Goal: Information Seeking & Learning: Find specific fact

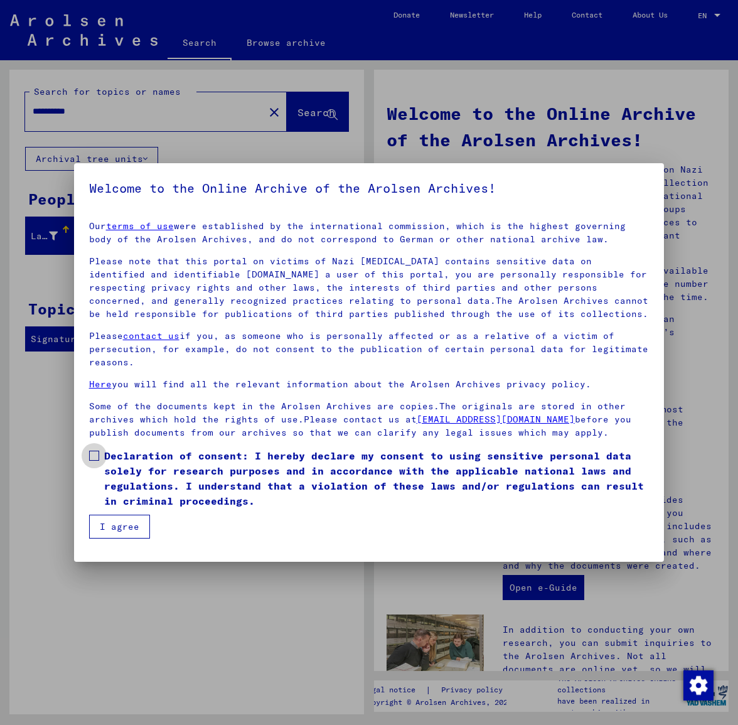
click at [97, 460] on span at bounding box center [94, 455] width 10 height 10
click at [121, 538] on button "I agree" at bounding box center [119, 526] width 61 height 24
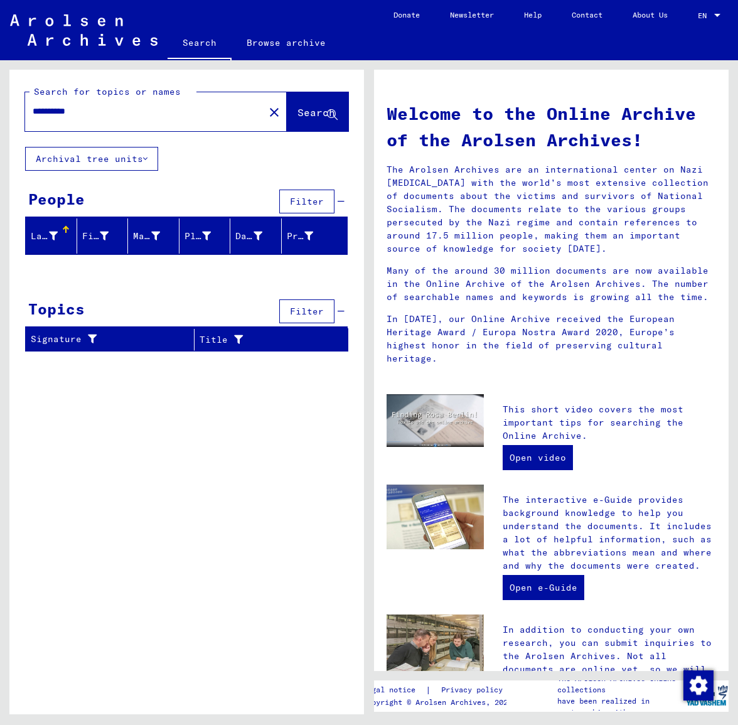
click at [93, 107] on input "**********" at bounding box center [141, 111] width 216 height 13
type input "****"
click at [316, 120] on span "Search" at bounding box center [317, 113] width 40 height 13
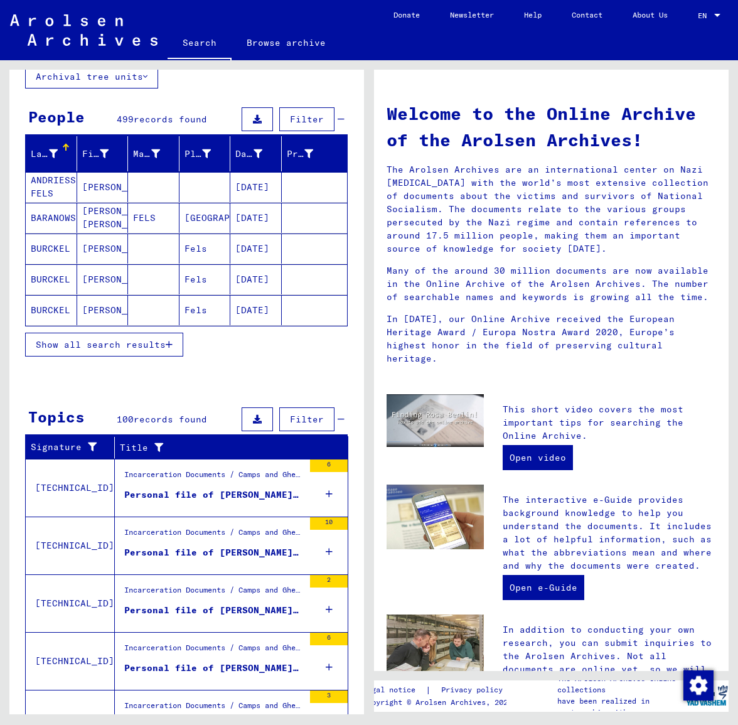
scroll to position [66, 0]
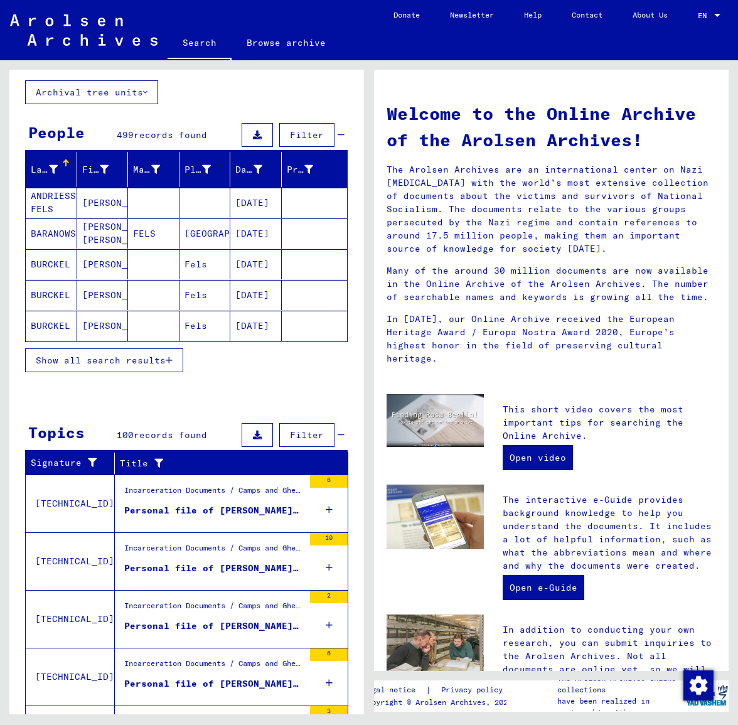
click at [168, 361] on icon "button" at bounding box center [169, 360] width 7 height 9
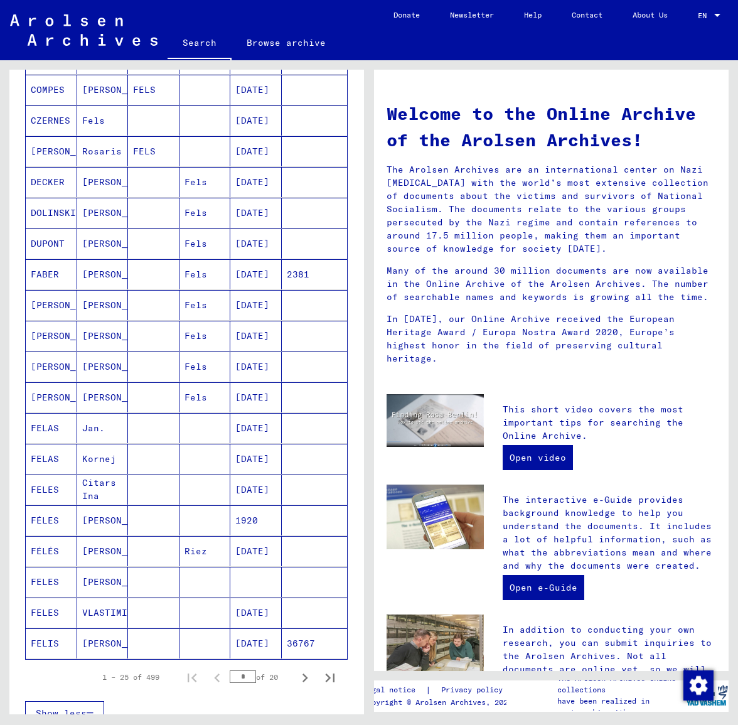
scroll to position [440, 0]
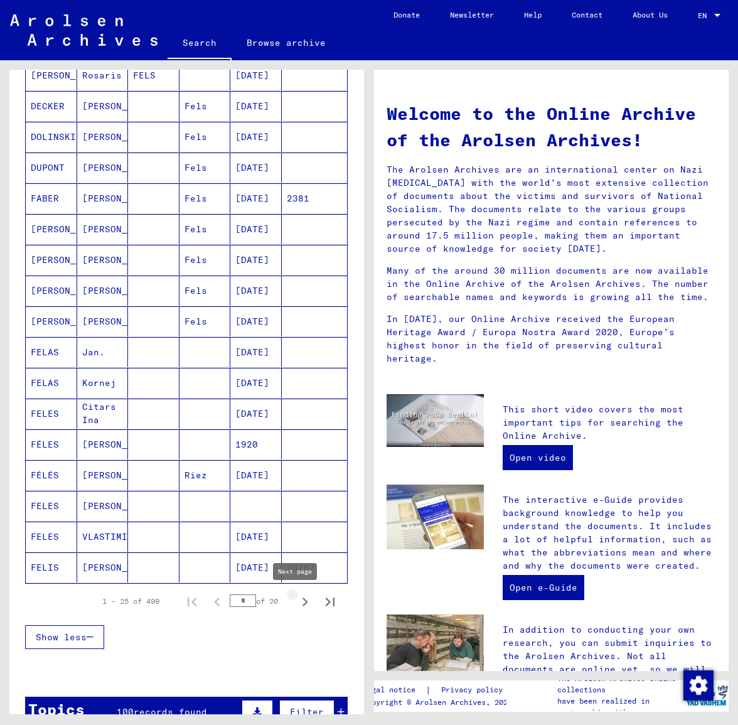
click at [296, 601] on icon "Next page" at bounding box center [305, 602] width 18 height 18
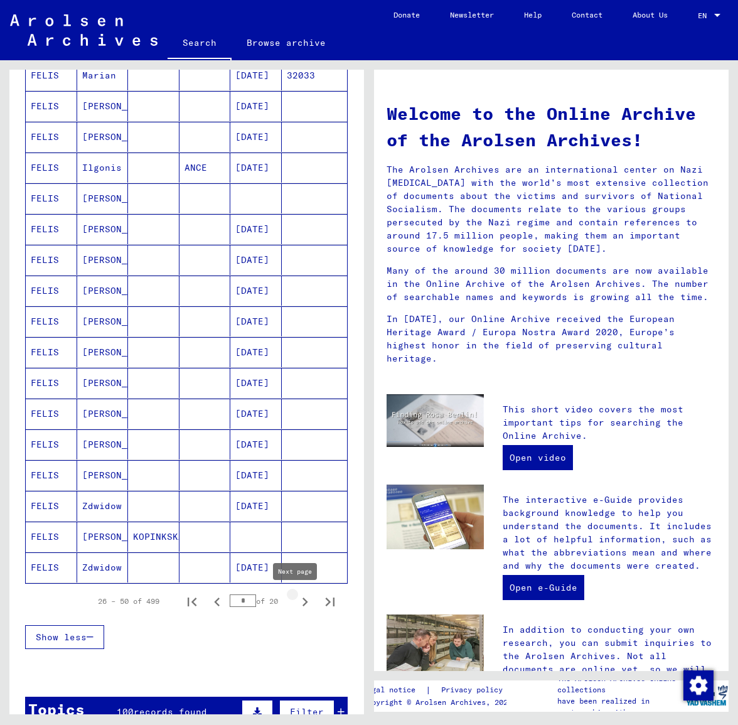
click at [302, 604] on icon "Next page" at bounding box center [305, 601] width 6 height 9
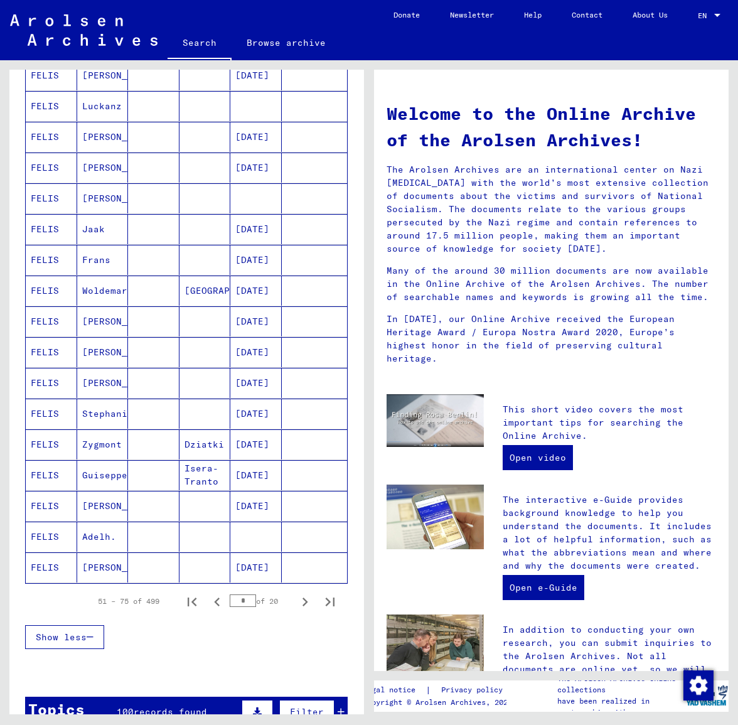
click at [302, 603] on icon "Next page" at bounding box center [305, 601] width 6 height 9
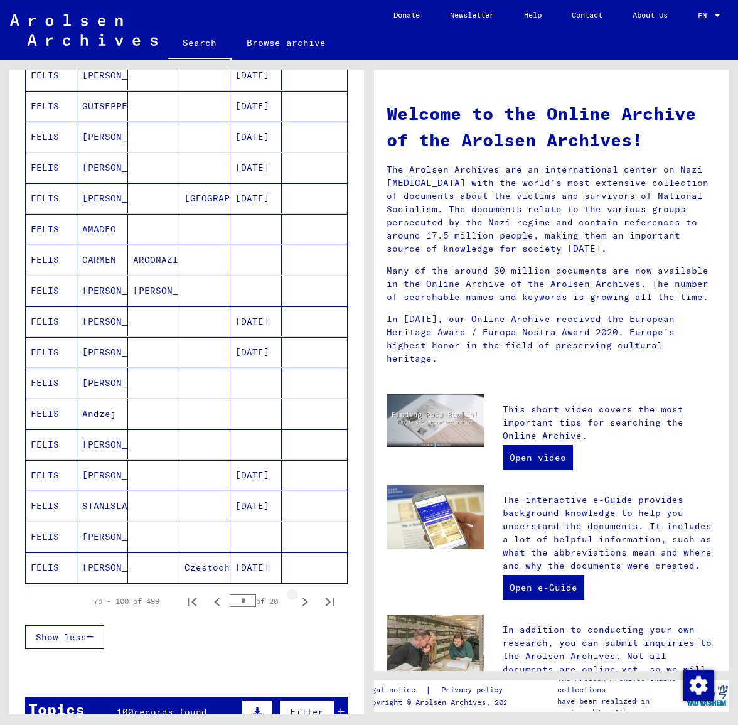
click at [302, 603] on icon "Next page" at bounding box center [305, 601] width 6 height 9
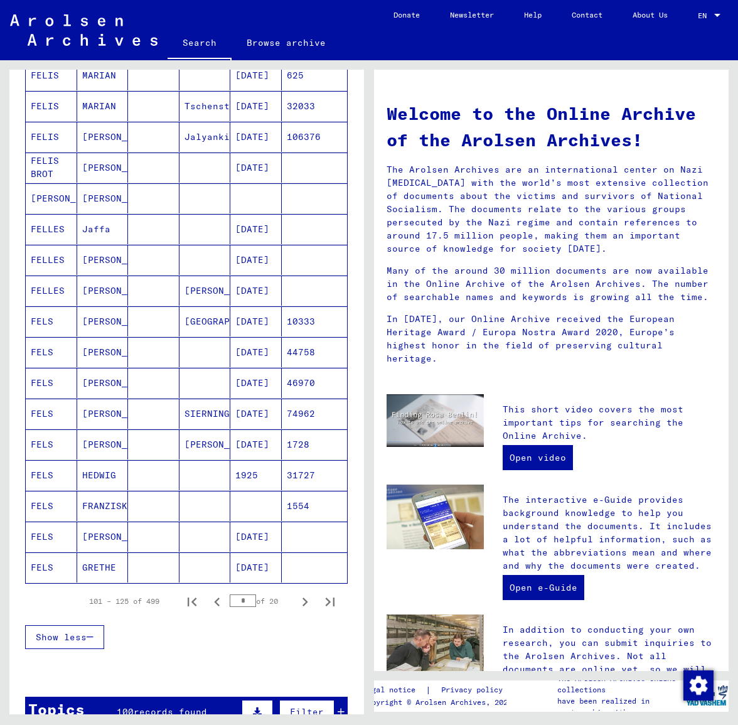
click at [292, 352] on mat-cell "44758" at bounding box center [315, 352] width 66 height 30
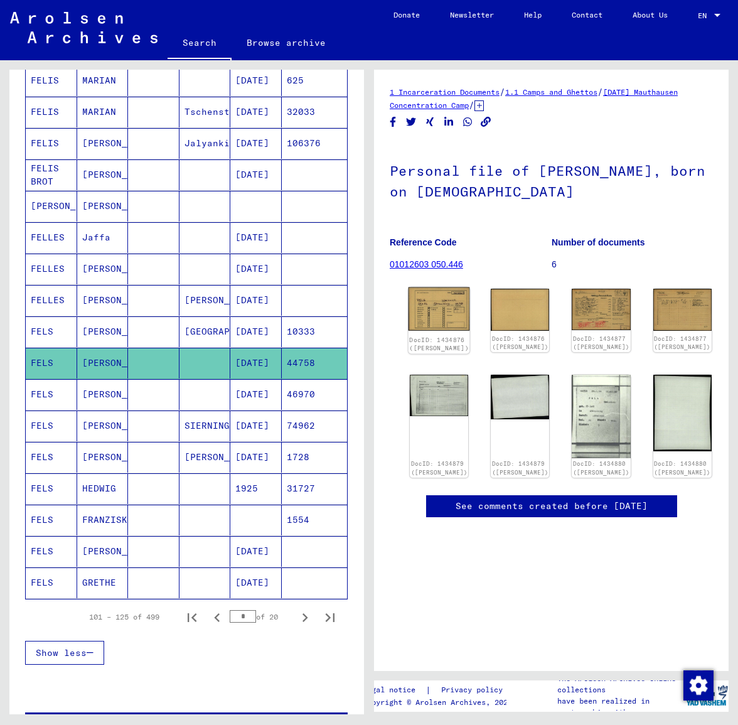
click at [432, 303] on img at bounding box center [438, 308] width 61 height 43
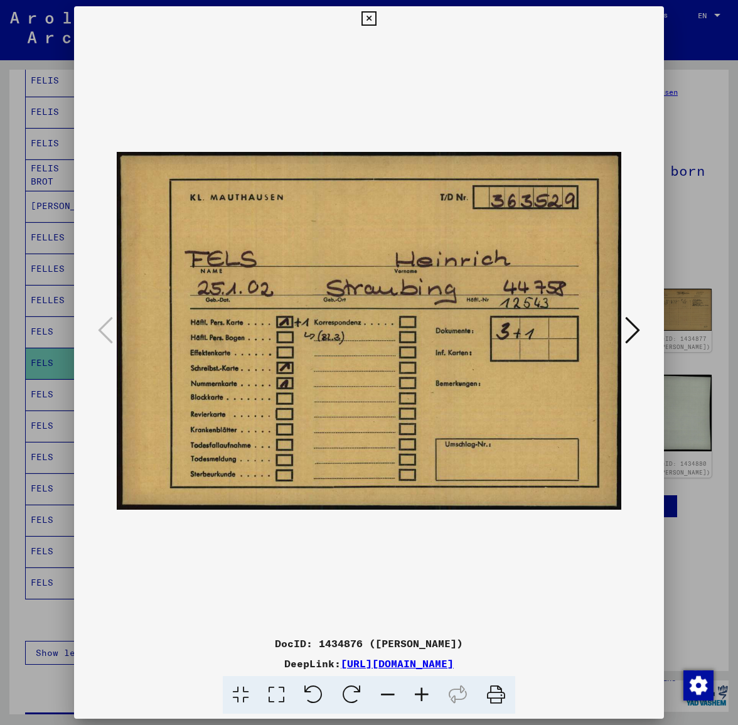
click at [636, 336] on icon at bounding box center [632, 330] width 15 height 30
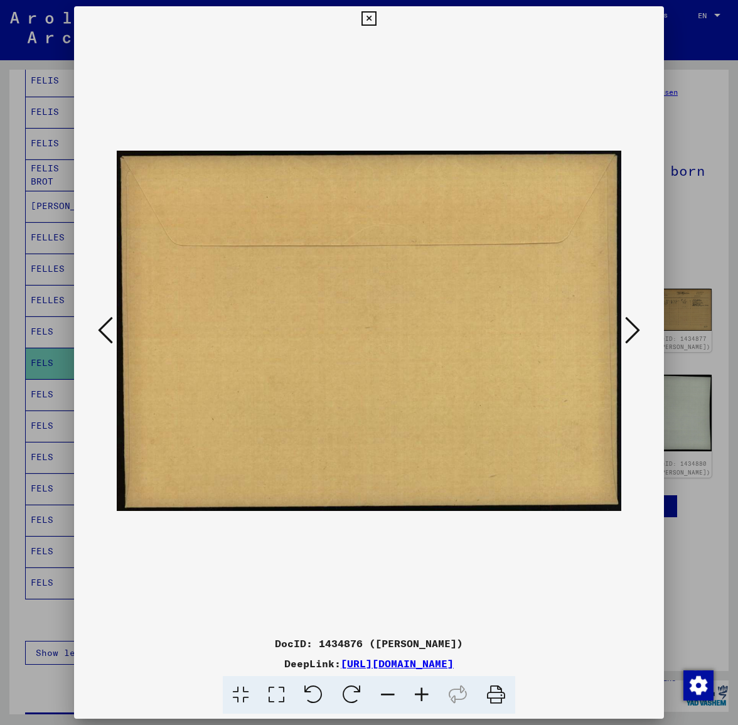
click at [638, 332] on icon at bounding box center [632, 330] width 15 height 30
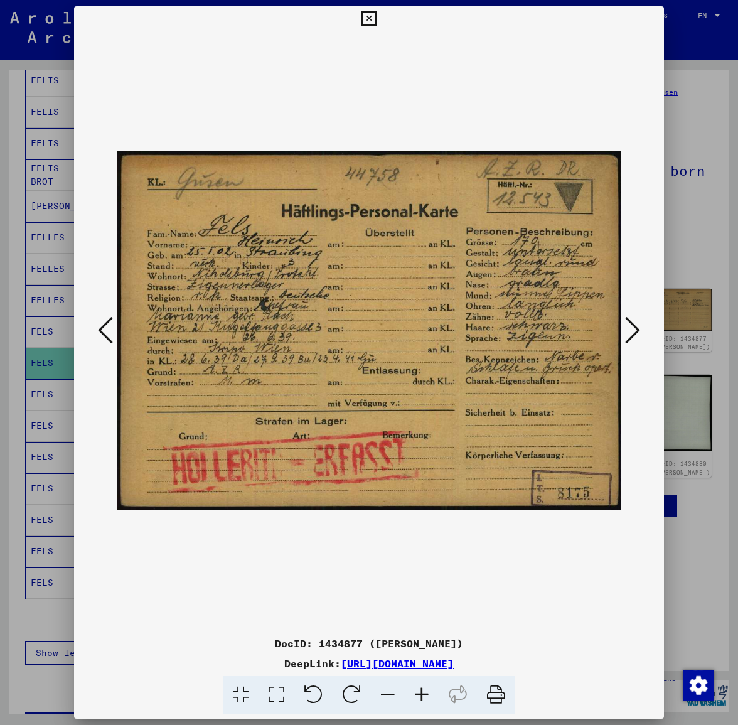
click at [637, 331] on icon at bounding box center [632, 330] width 15 height 30
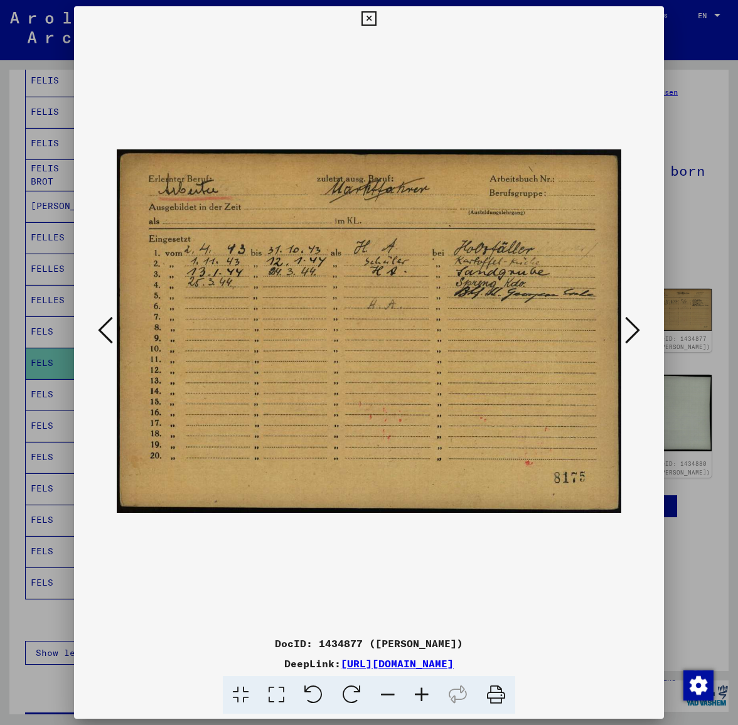
click at [636, 331] on icon at bounding box center [632, 330] width 15 height 30
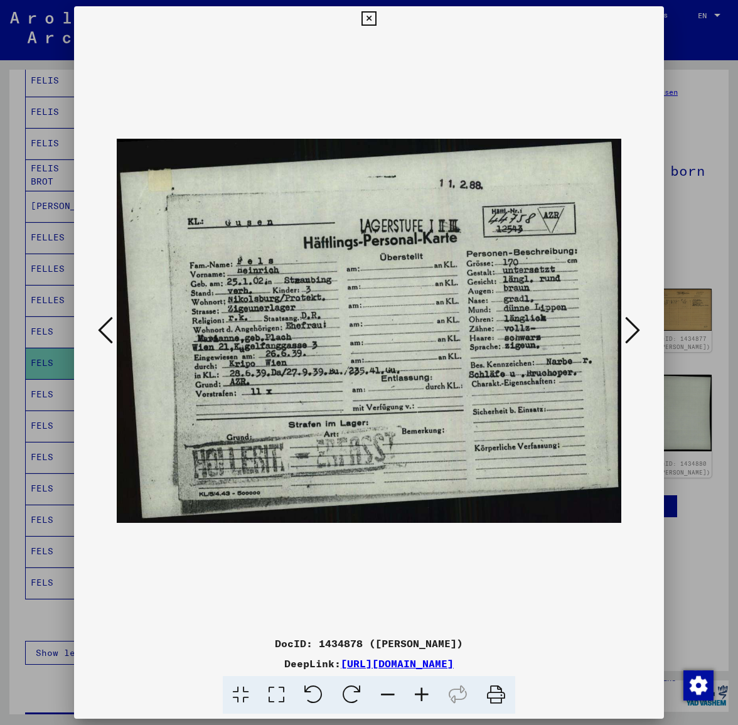
click at [634, 327] on icon at bounding box center [632, 330] width 15 height 30
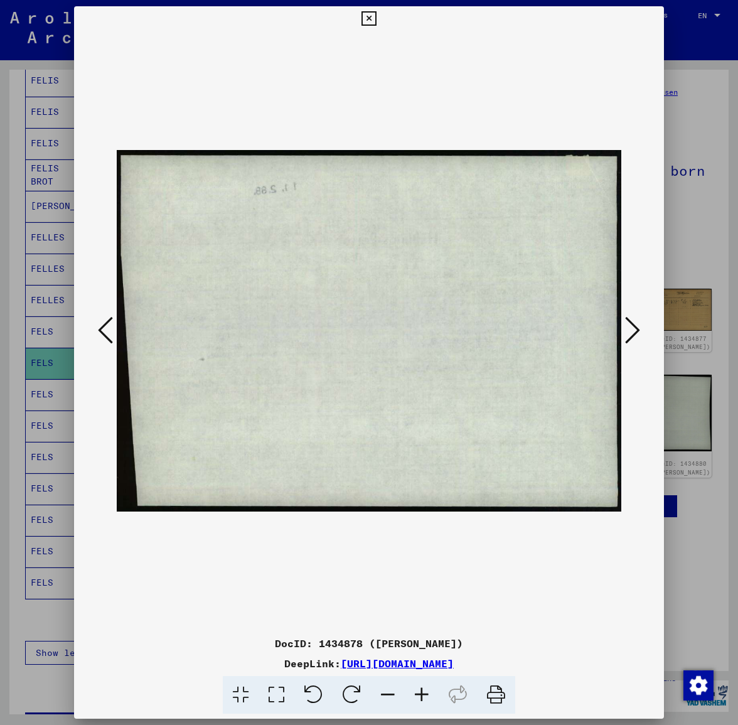
click at [634, 327] on icon at bounding box center [632, 330] width 15 height 30
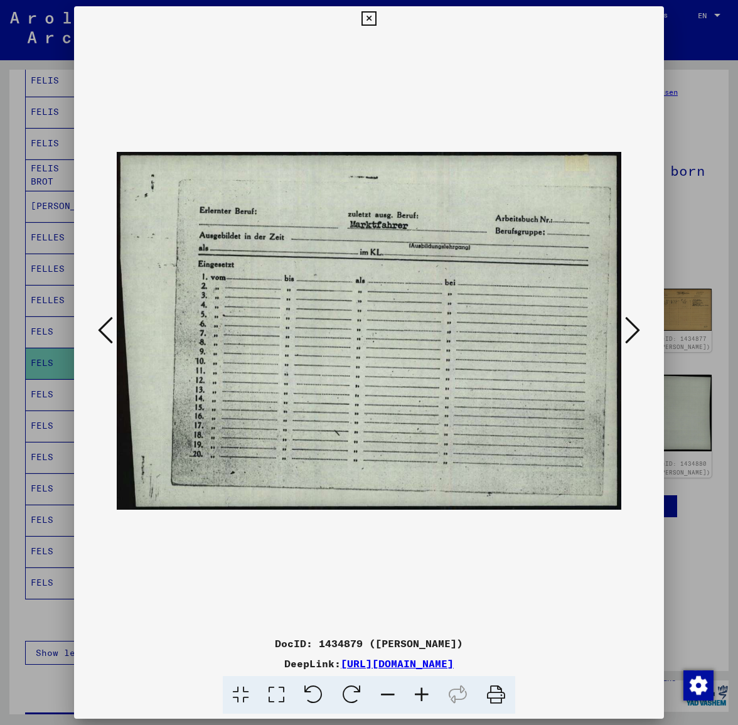
click at [634, 327] on icon at bounding box center [632, 330] width 15 height 30
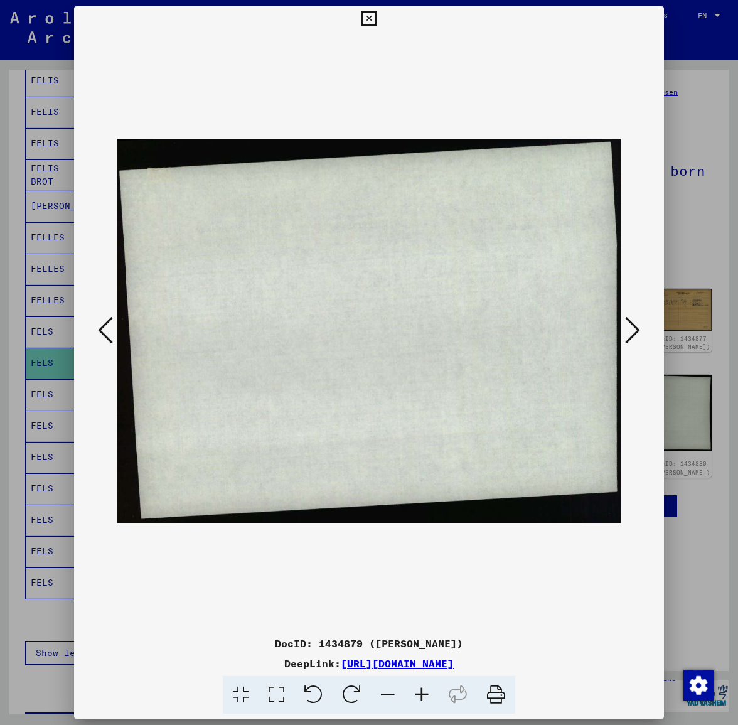
click at [634, 327] on icon at bounding box center [632, 330] width 15 height 30
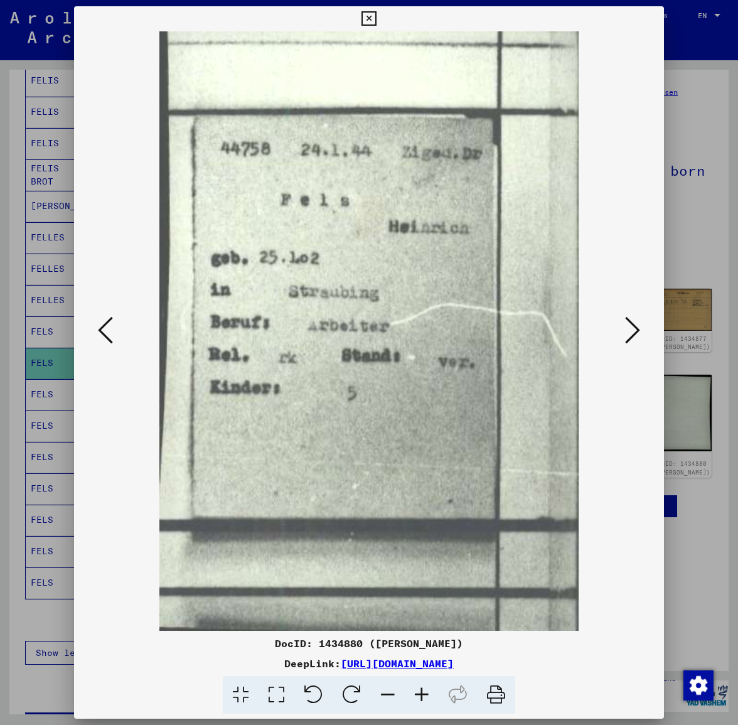
click at [634, 327] on icon at bounding box center [632, 330] width 15 height 30
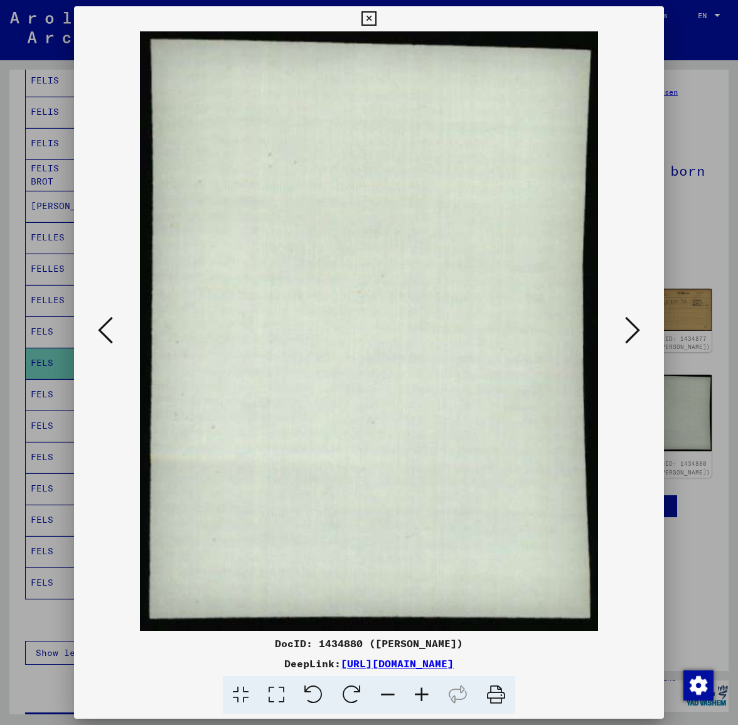
click at [634, 327] on icon at bounding box center [632, 330] width 15 height 30
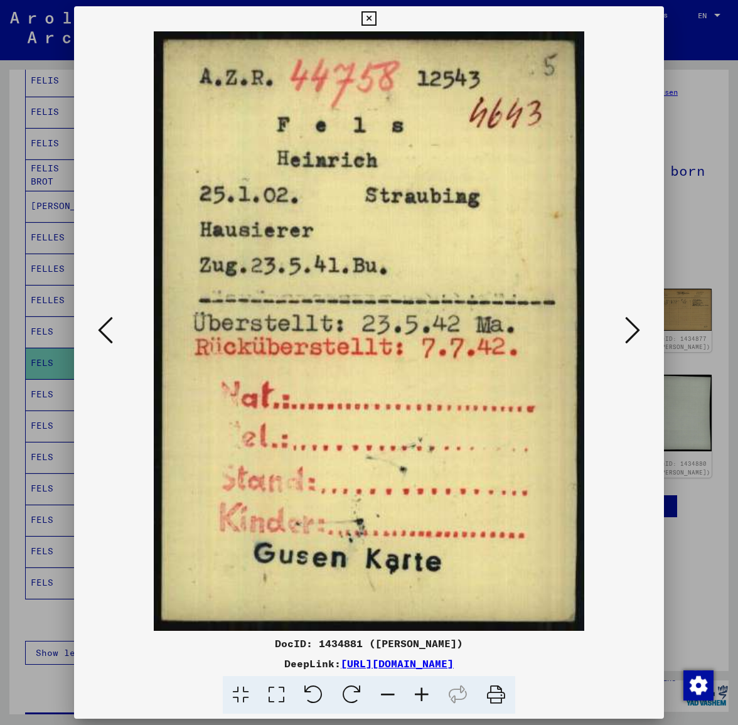
click at [634, 327] on icon at bounding box center [632, 330] width 15 height 30
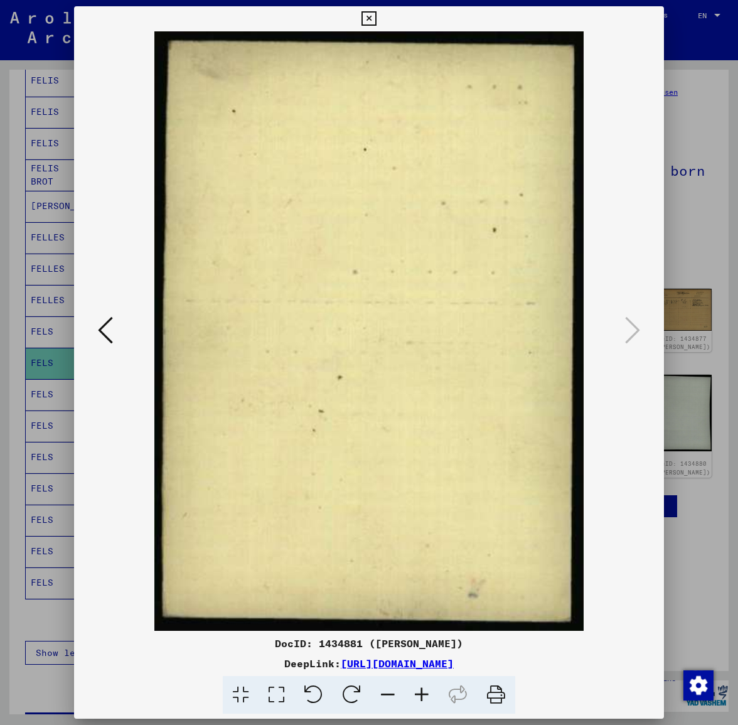
click at [376, 13] on icon at bounding box center [368, 18] width 14 height 15
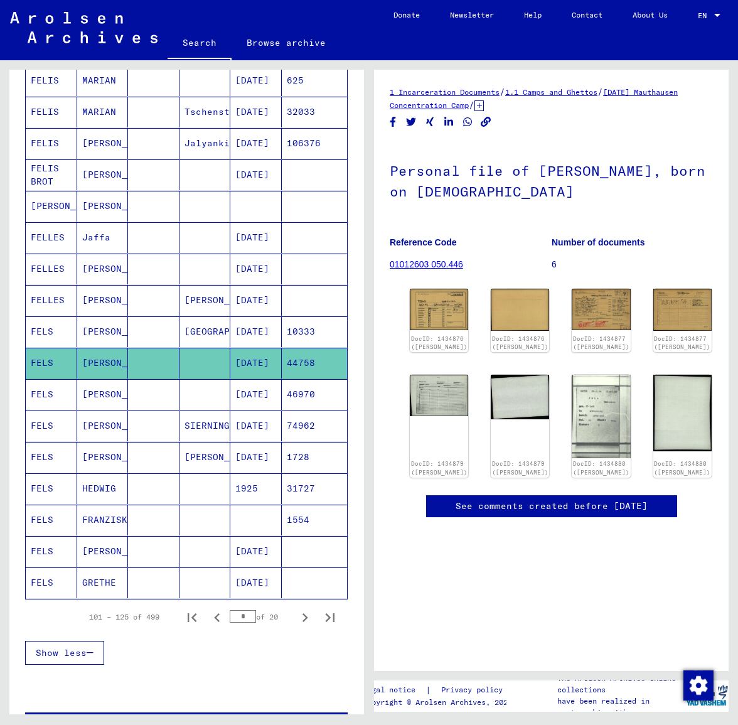
drag, startPoint x: 336, startPoint y: 344, endPoint x: 344, endPoint y: 344, distance: 8.8
click at [344, 344] on div "Last Name First Name Maiden Name Place of Birth Date of Birth Prisoner # [PERSO…" at bounding box center [186, 230] width 354 height 902
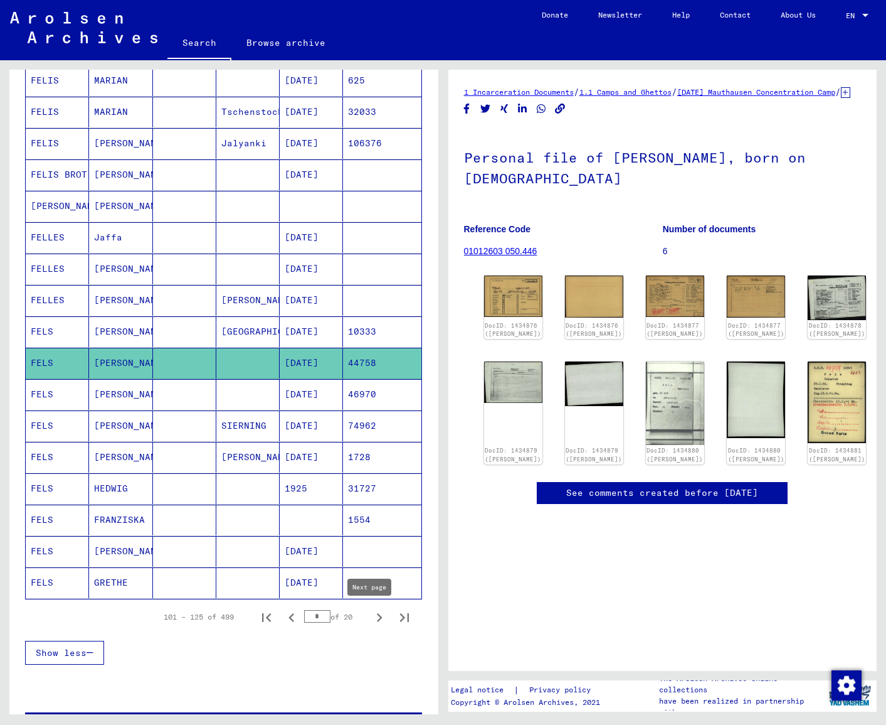
click at [377, 619] on icon "Next page" at bounding box center [380, 617] width 6 height 9
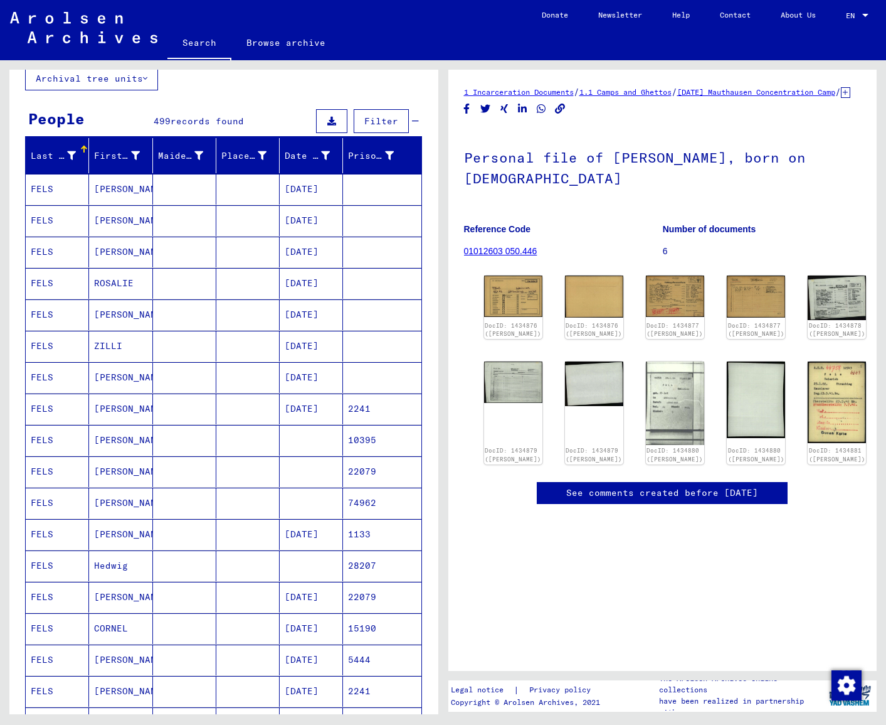
scroll to position [88, 0]
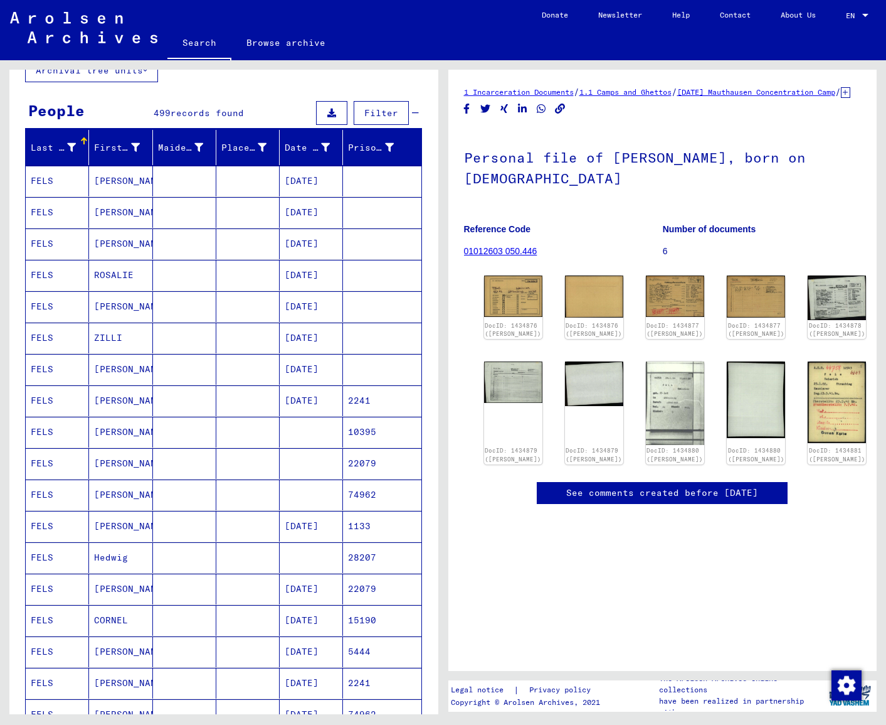
click at [320, 647] on mat-cell "[DATE]" at bounding box center [311, 651] width 63 height 31
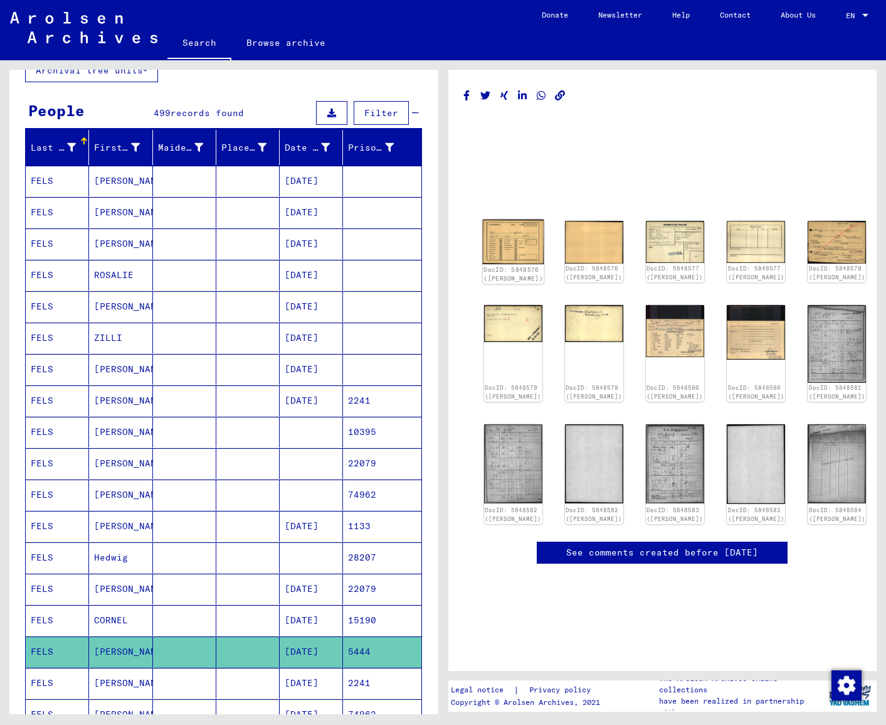
click at [514, 241] on img at bounding box center [512, 242] width 61 height 45
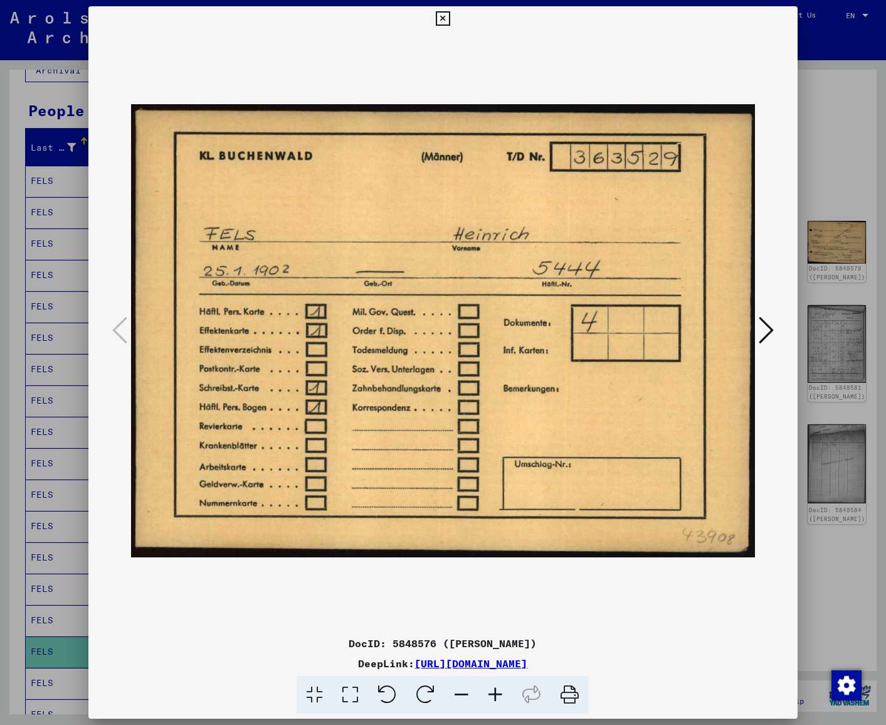
click at [737, 329] on icon at bounding box center [766, 330] width 15 height 30
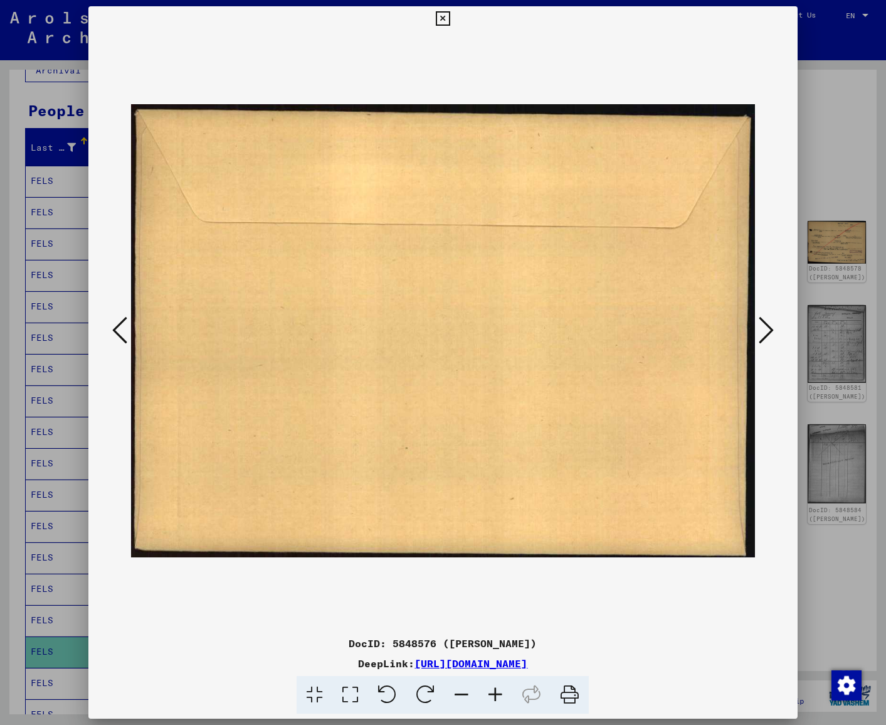
click at [737, 329] on icon at bounding box center [766, 330] width 15 height 30
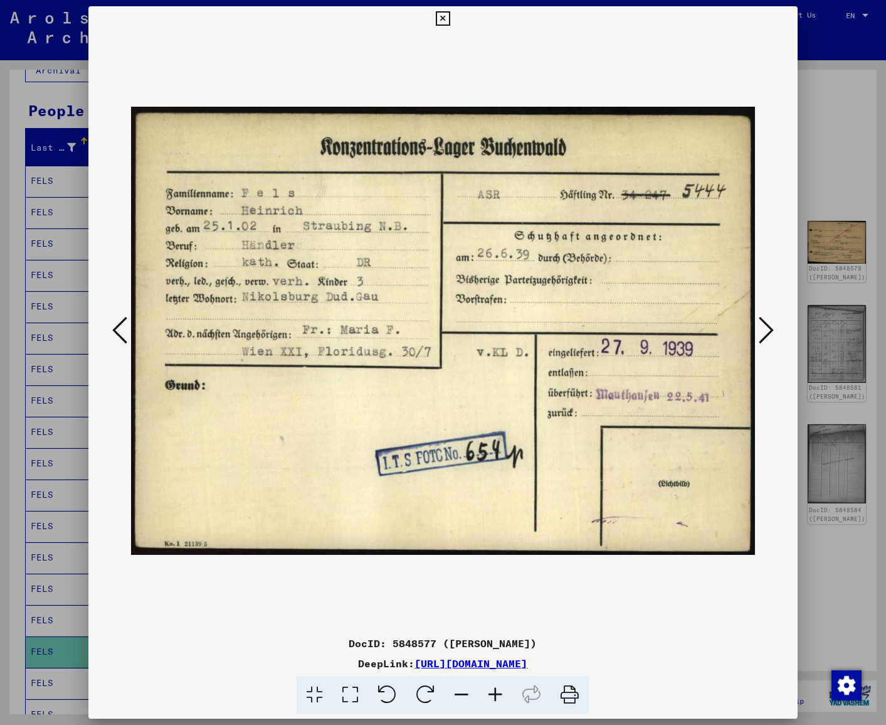
click at [737, 330] on icon at bounding box center [766, 330] width 15 height 30
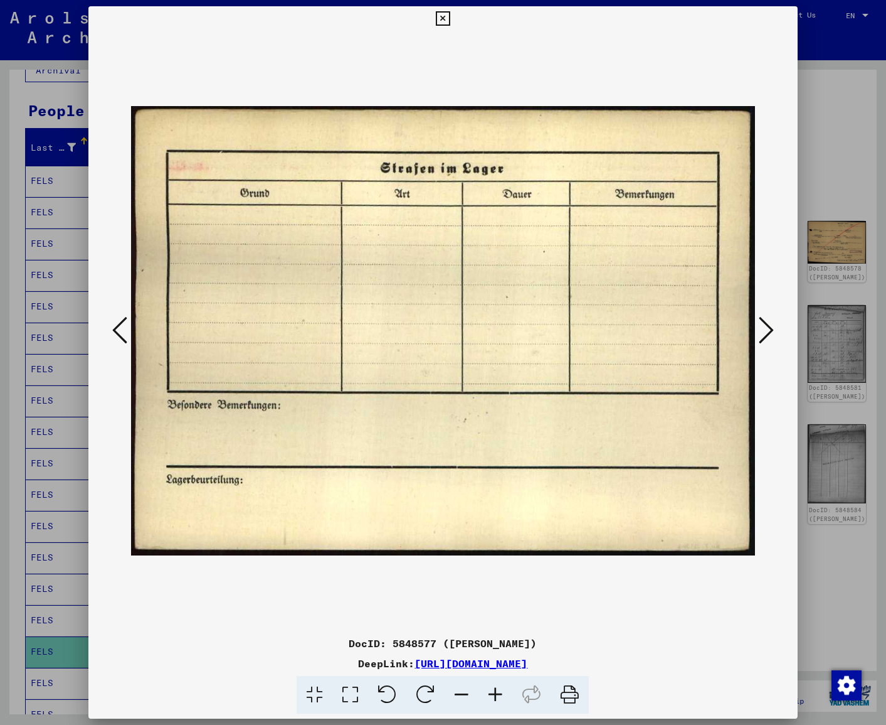
click at [737, 330] on icon at bounding box center [766, 330] width 15 height 30
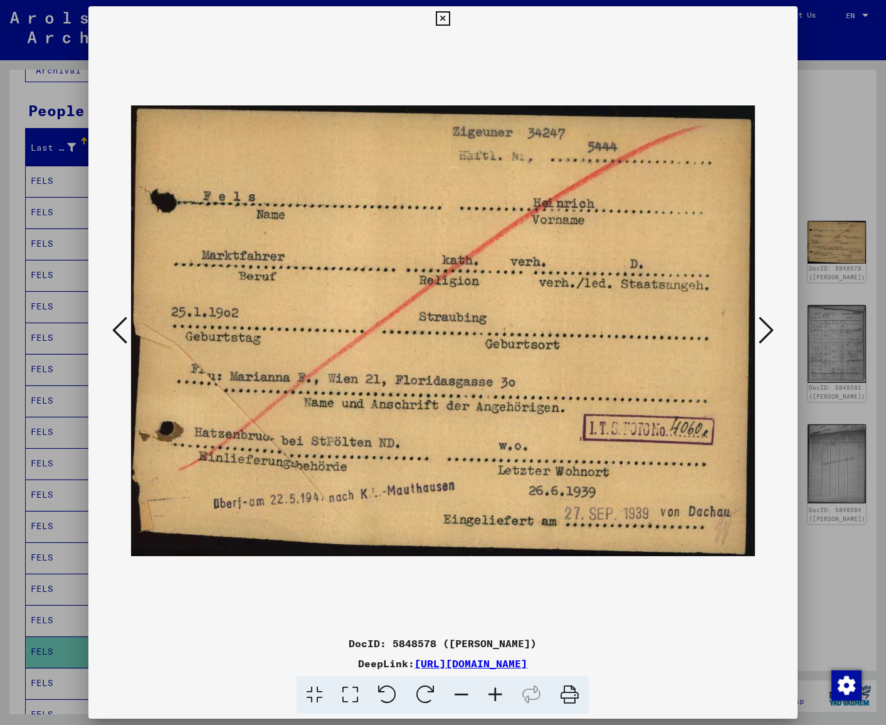
click at [737, 330] on icon at bounding box center [766, 330] width 15 height 30
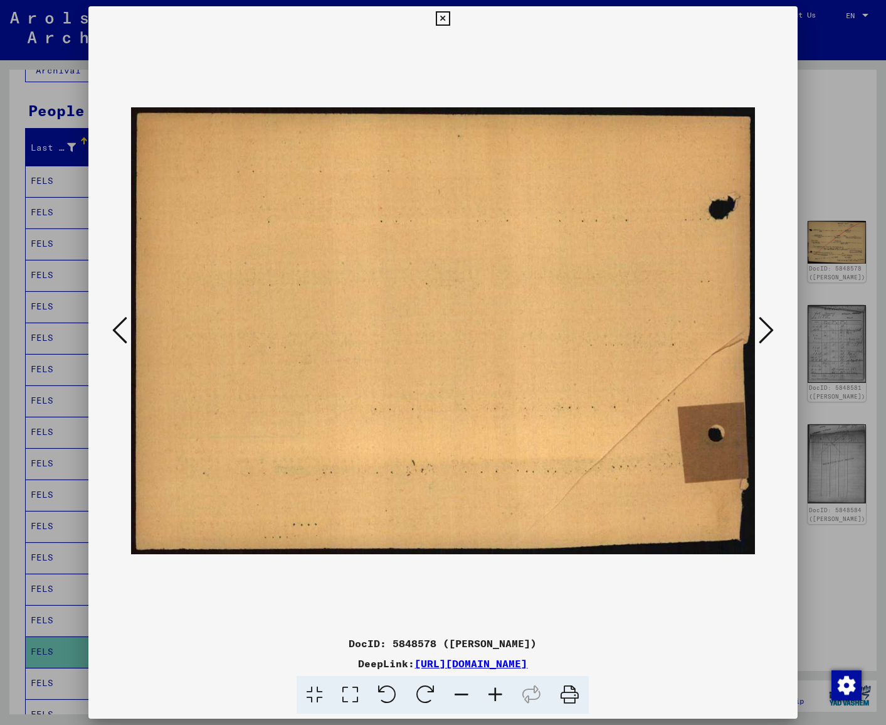
click at [737, 330] on icon at bounding box center [766, 330] width 15 height 30
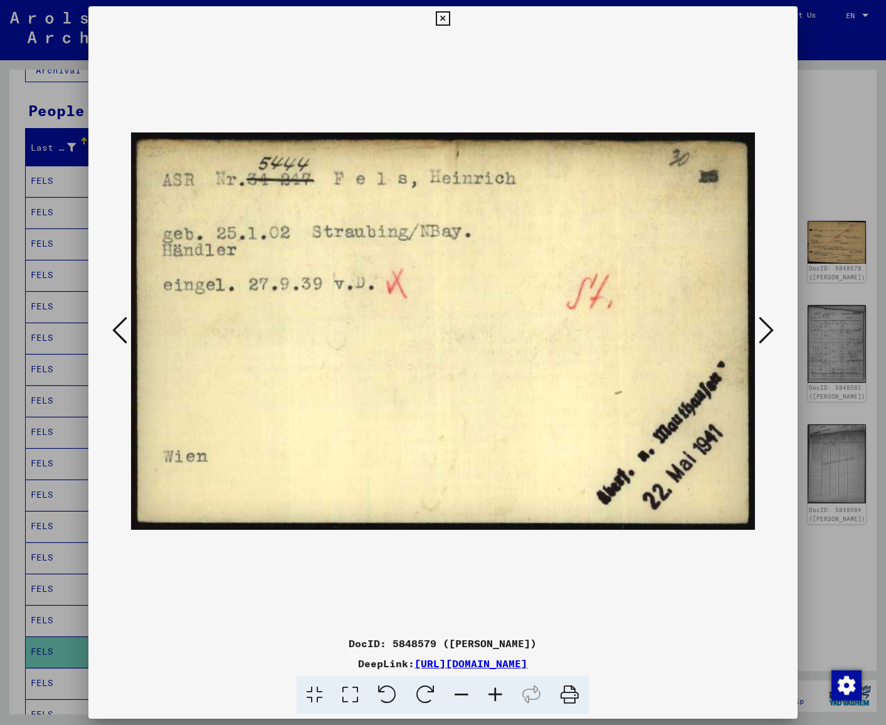
click at [737, 330] on icon at bounding box center [766, 330] width 15 height 30
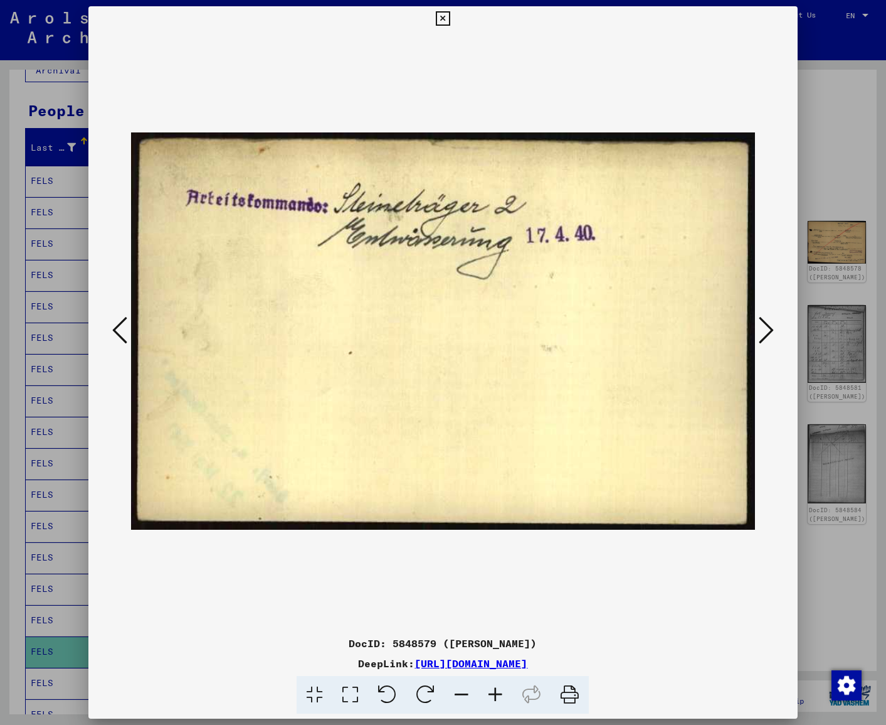
click at [737, 330] on icon at bounding box center [766, 330] width 15 height 30
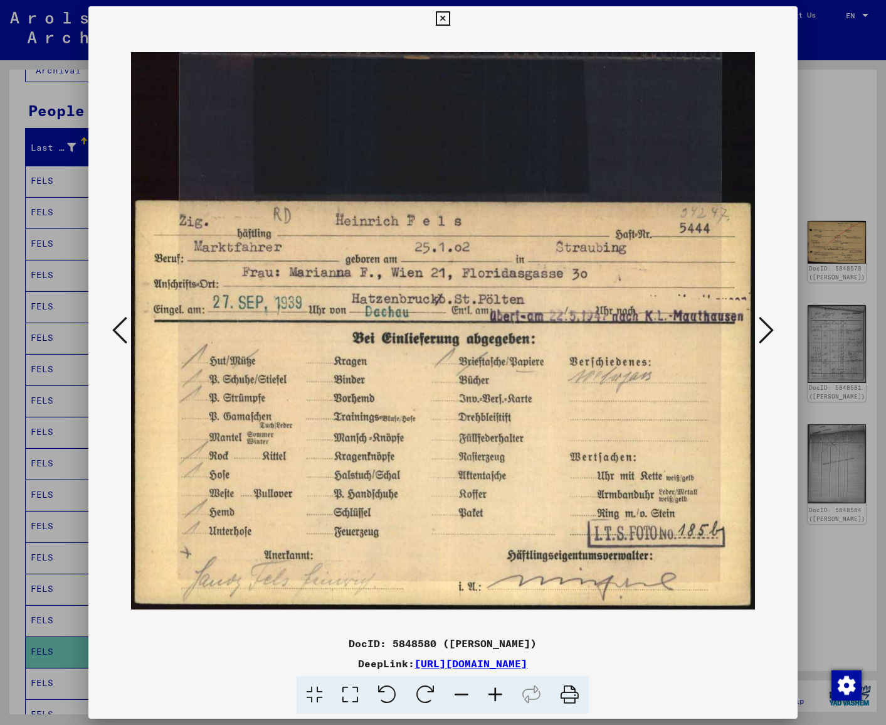
click at [737, 330] on icon at bounding box center [766, 330] width 15 height 30
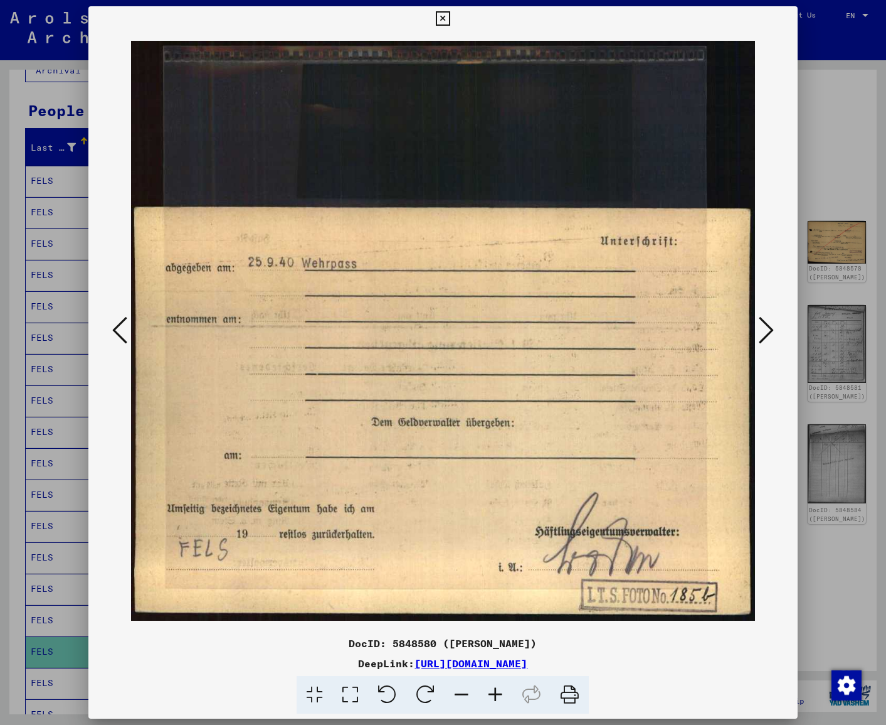
click at [737, 330] on icon at bounding box center [766, 330] width 15 height 30
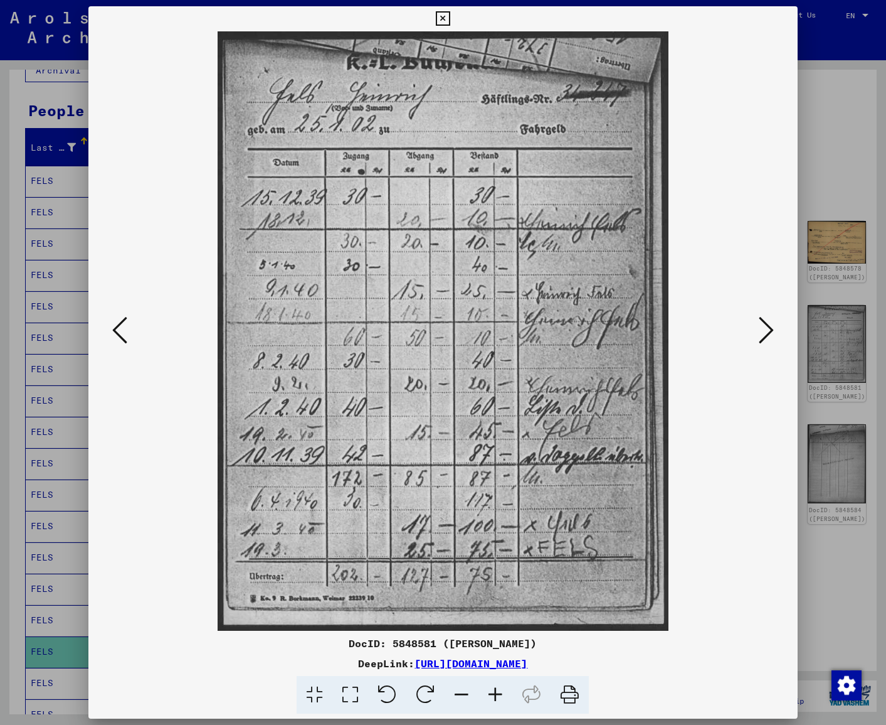
click at [737, 330] on icon at bounding box center [766, 330] width 15 height 30
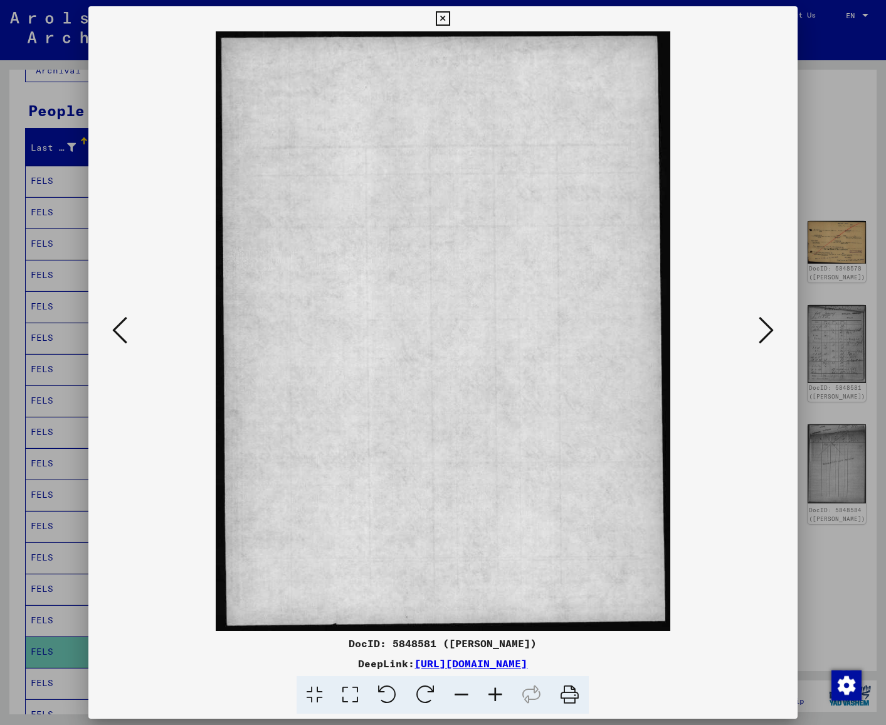
click at [737, 330] on icon at bounding box center [766, 330] width 15 height 30
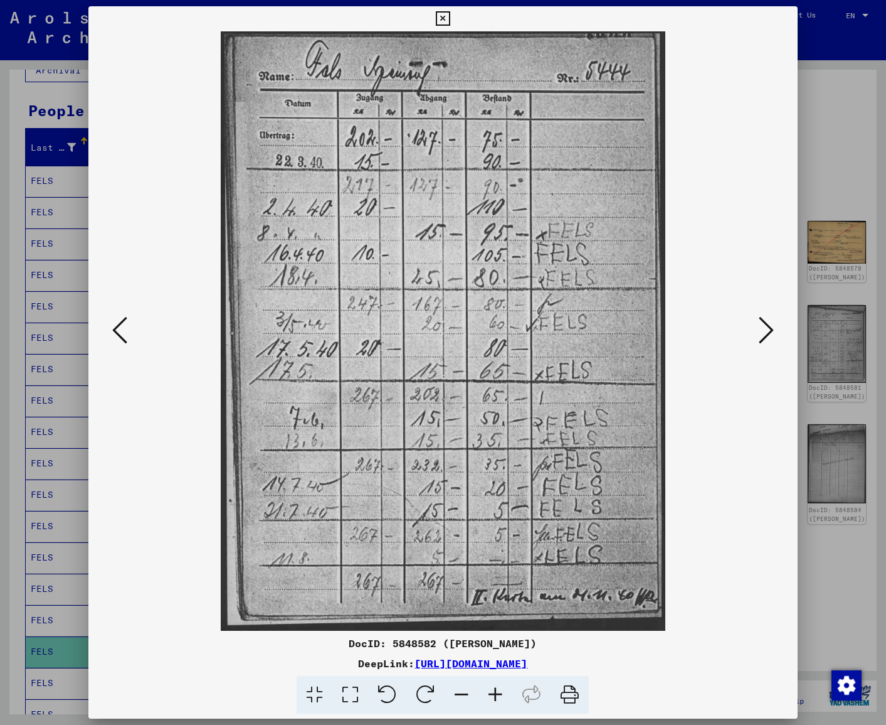
click at [737, 330] on icon at bounding box center [766, 330] width 15 height 30
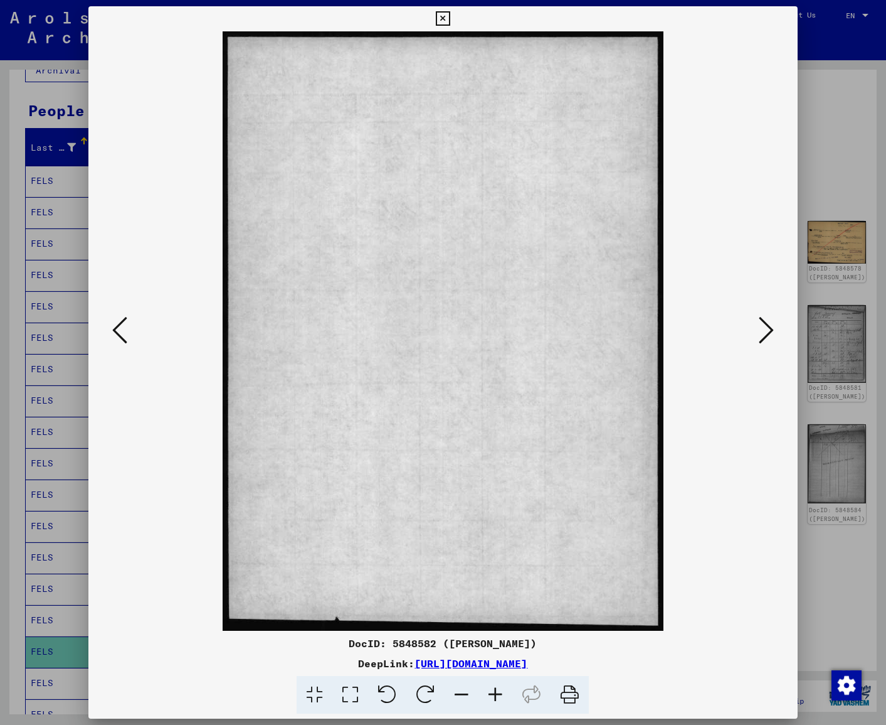
click at [737, 330] on icon at bounding box center [766, 330] width 15 height 30
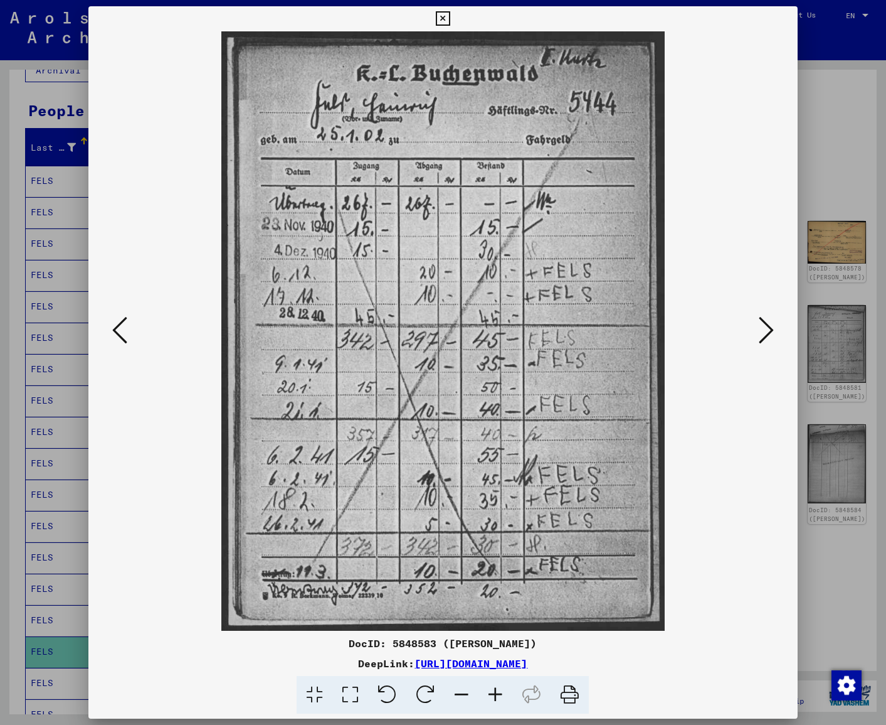
click at [737, 329] on icon at bounding box center [766, 330] width 15 height 30
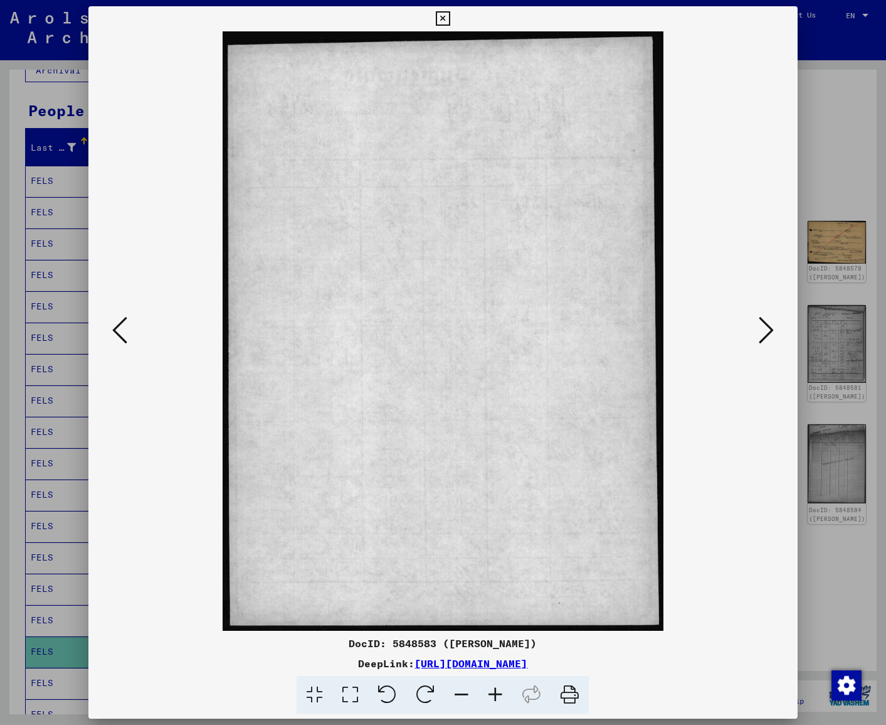
click at [737, 329] on icon at bounding box center [766, 330] width 15 height 30
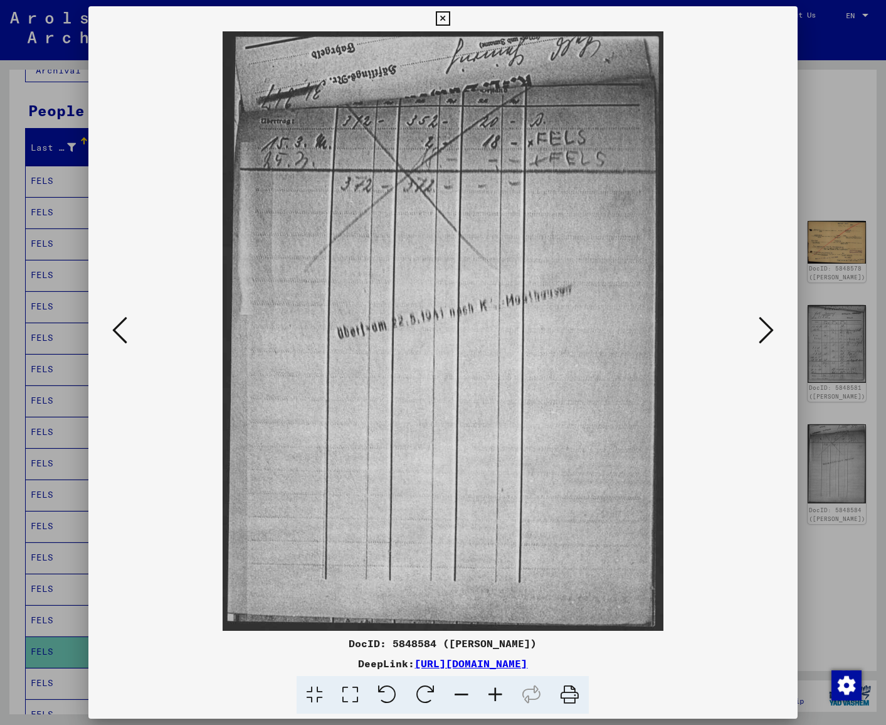
click at [737, 329] on icon at bounding box center [766, 330] width 15 height 30
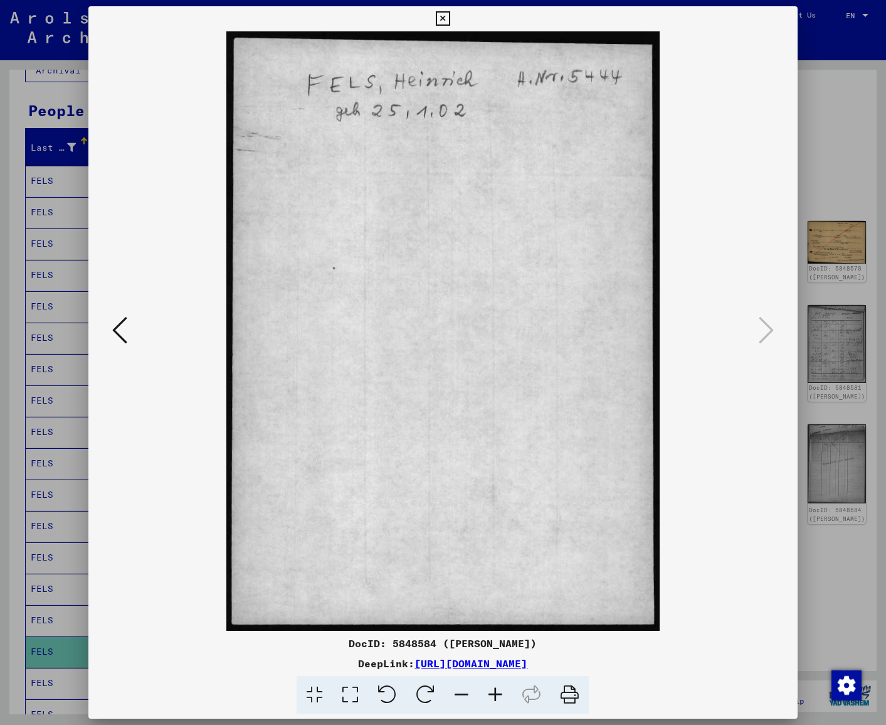
click at [450, 15] on icon at bounding box center [443, 18] width 14 height 15
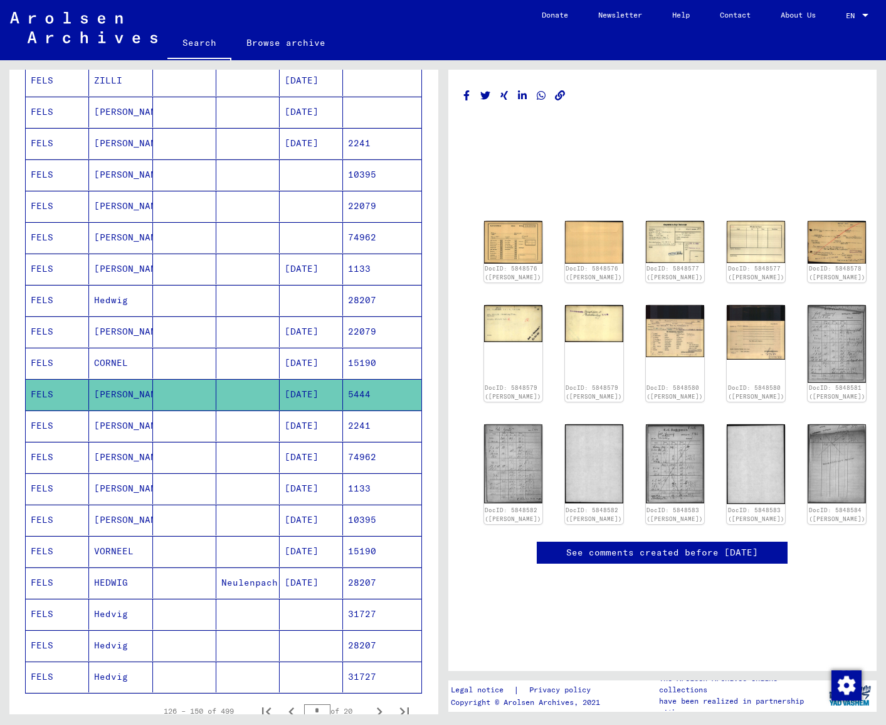
scroll to position [358, 0]
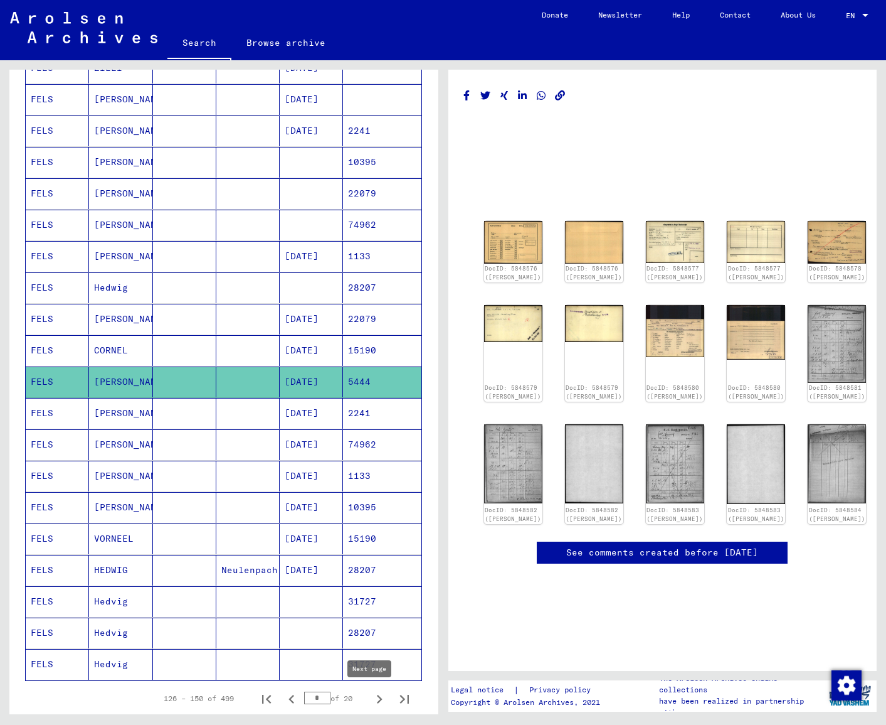
click at [371, 698] on icon "Next page" at bounding box center [380, 699] width 18 height 18
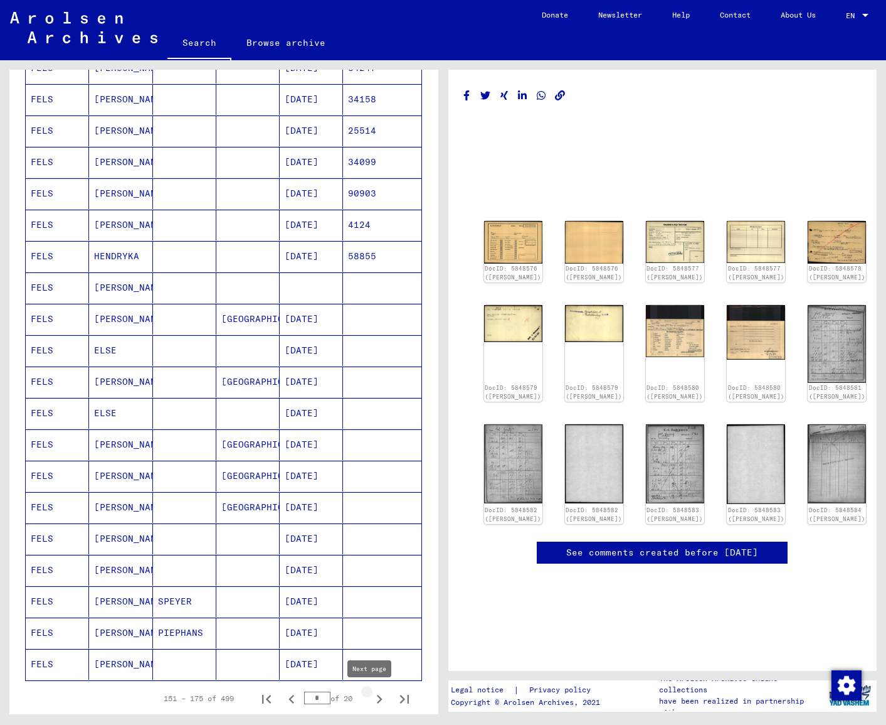
type input "*"
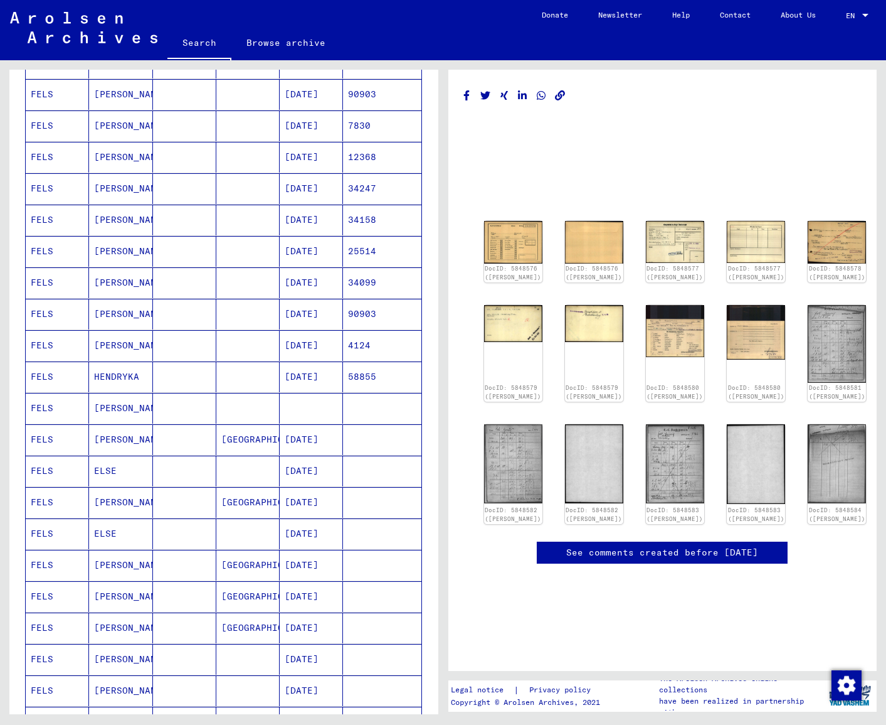
scroll to position [0, 0]
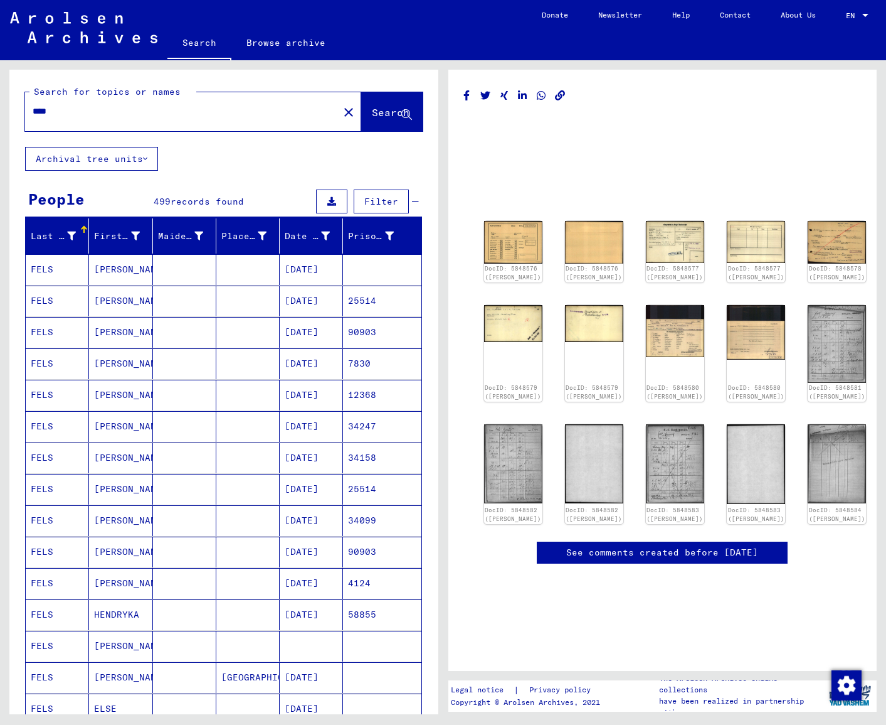
click at [102, 104] on div "****" at bounding box center [178, 111] width 306 height 28
click at [92, 114] on input "****" at bounding box center [182, 111] width 299 height 13
click at [380, 117] on span "Search" at bounding box center [391, 112] width 38 height 13
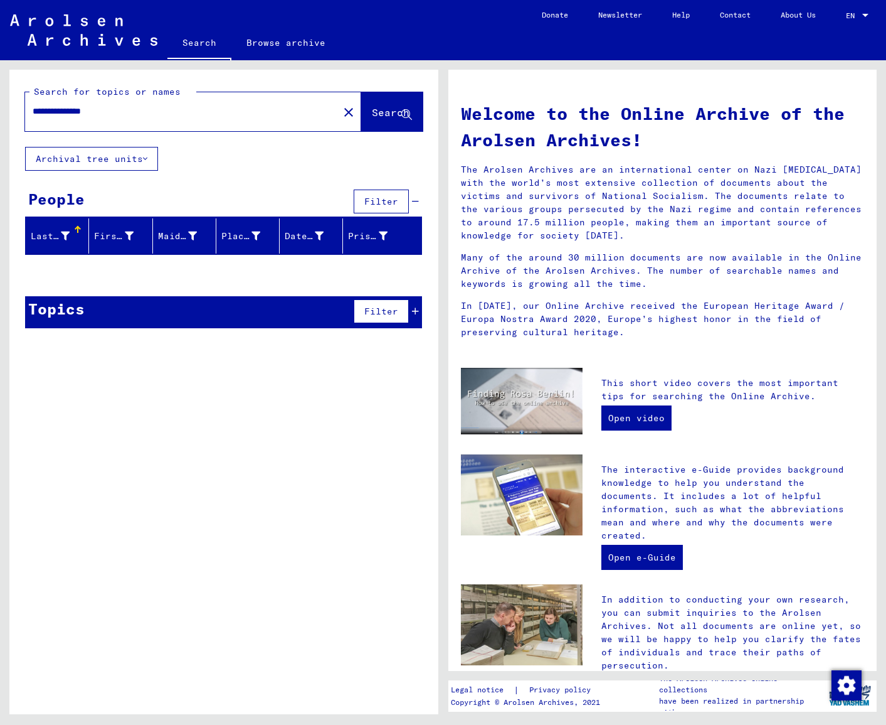
click at [107, 110] on input "**********" at bounding box center [178, 111] width 291 height 13
click at [373, 113] on span "Search" at bounding box center [391, 112] width 38 height 13
click at [134, 113] on input "**********" at bounding box center [178, 111] width 291 height 13
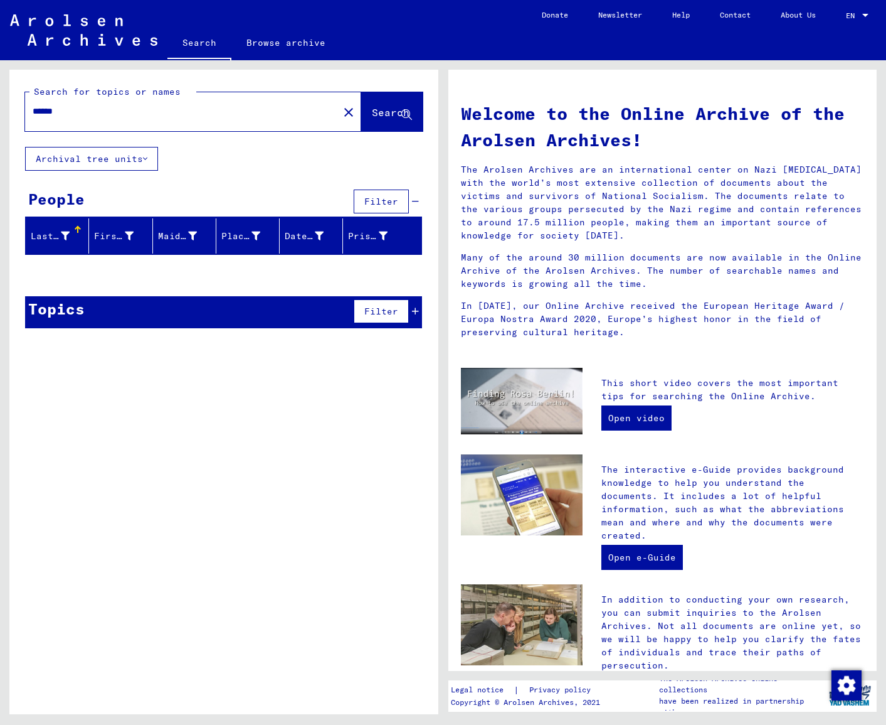
click at [372, 112] on span "Search" at bounding box center [391, 112] width 38 height 13
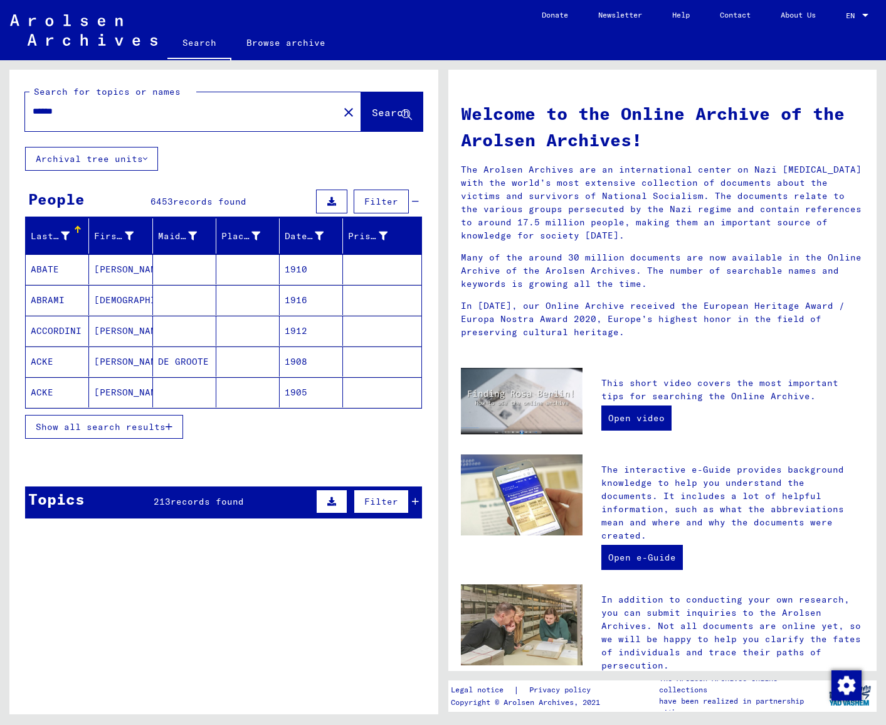
click at [134, 428] on span "Show all search results" at bounding box center [101, 426] width 130 height 11
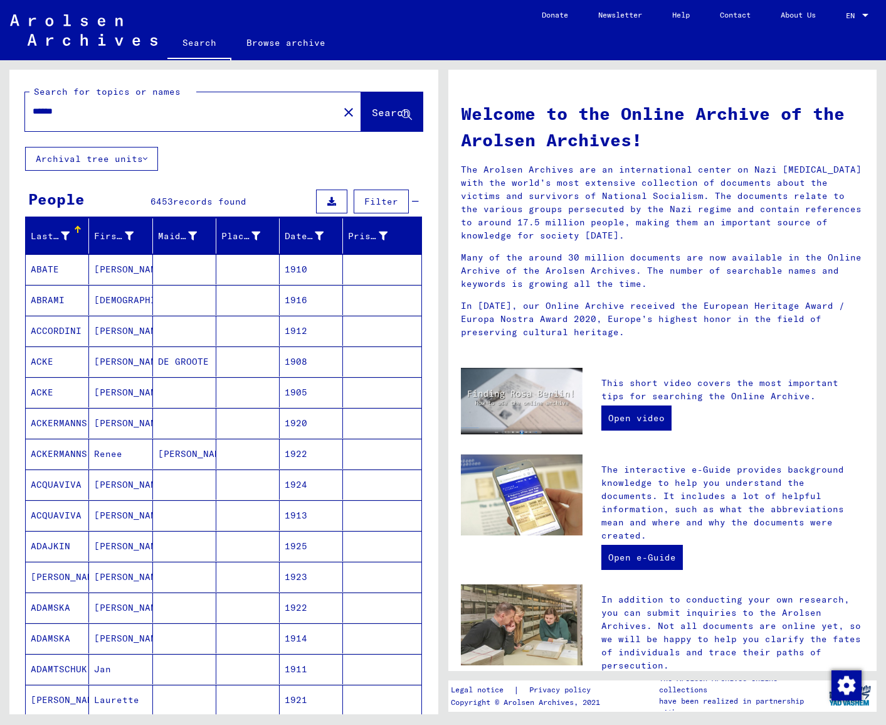
click at [110, 114] on input "******" at bounding box center [178, 111] width 291 height 13
click at [371, 104] on button "Search" at bounding box center [391, 111] width 61 height 39
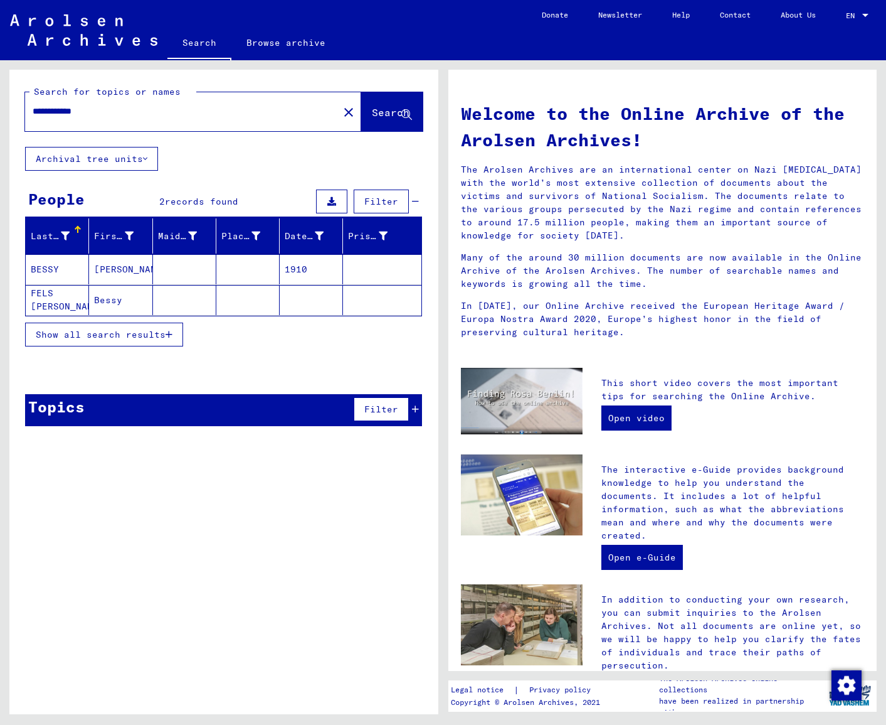
click at [122, 296] on mat-cell "Bessy" at bounding box center [120, 300] width 63 height 30
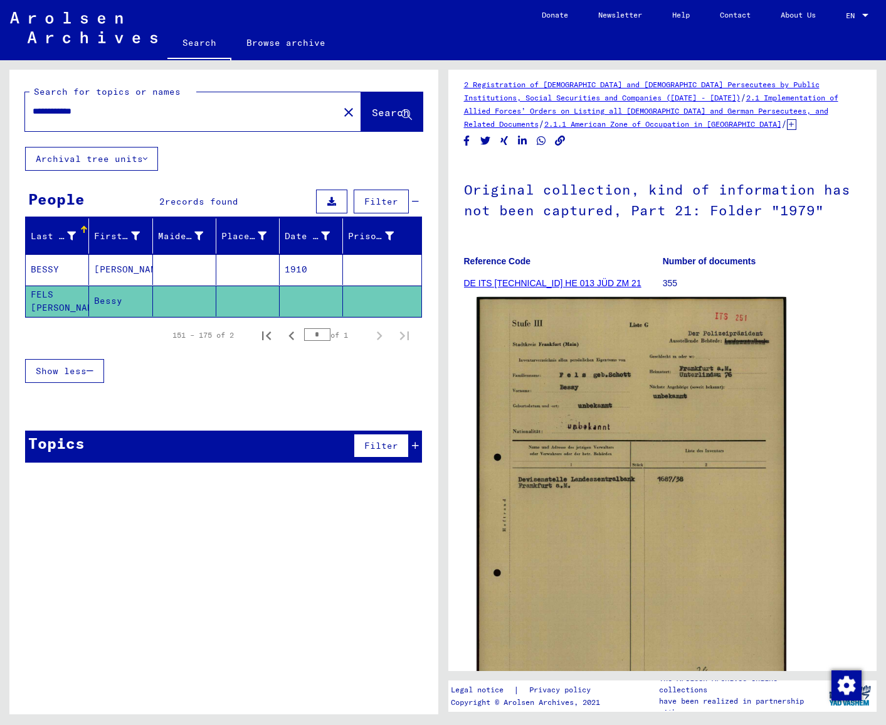
scroll to position [16, 0]
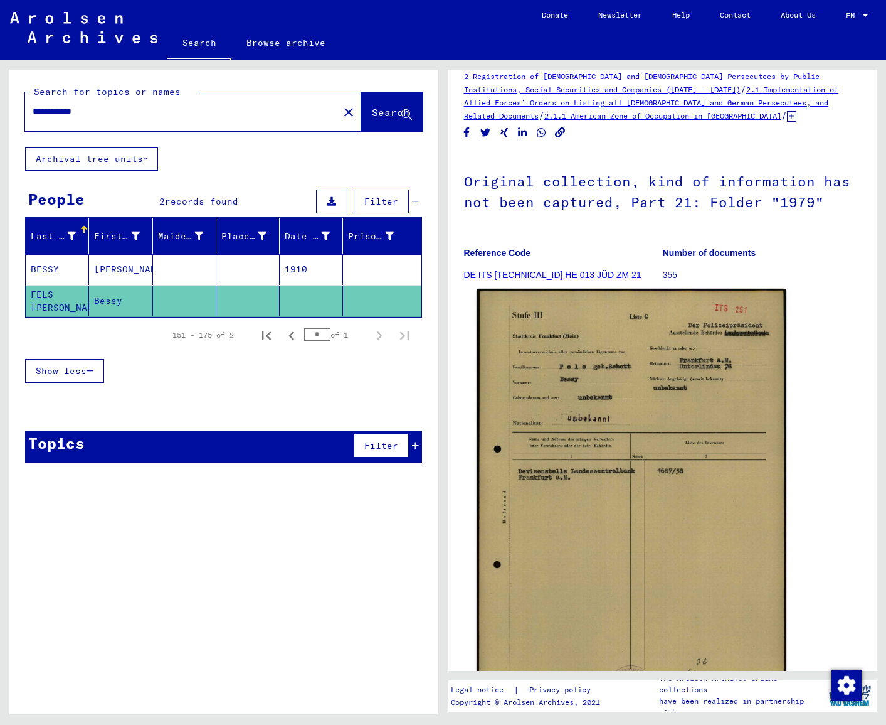
click at [620, 395] on img at bounding box center [631, 505] width 309 height 433
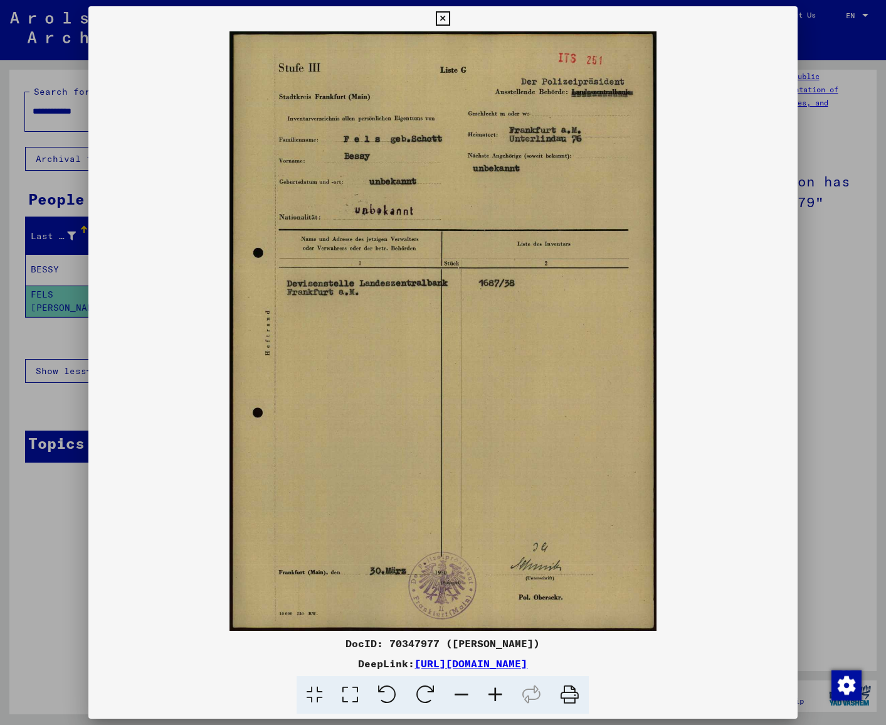
click at [450, 19] on icon at bounding box center [443, 18] width 14 height 15
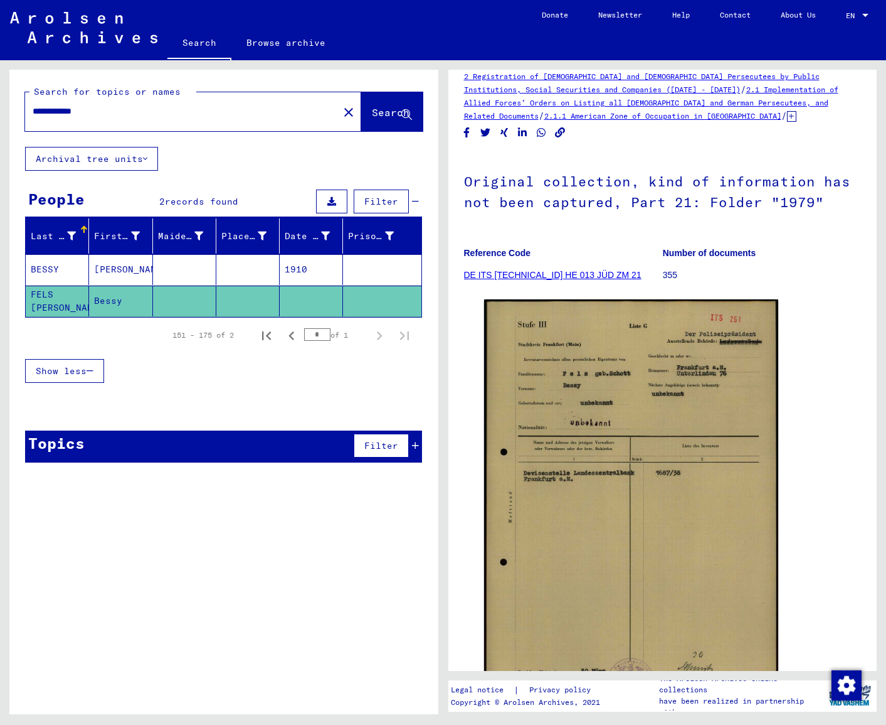
click at [291, 297] on mat-cell at bounding box center [311, 300] width 63 height 31
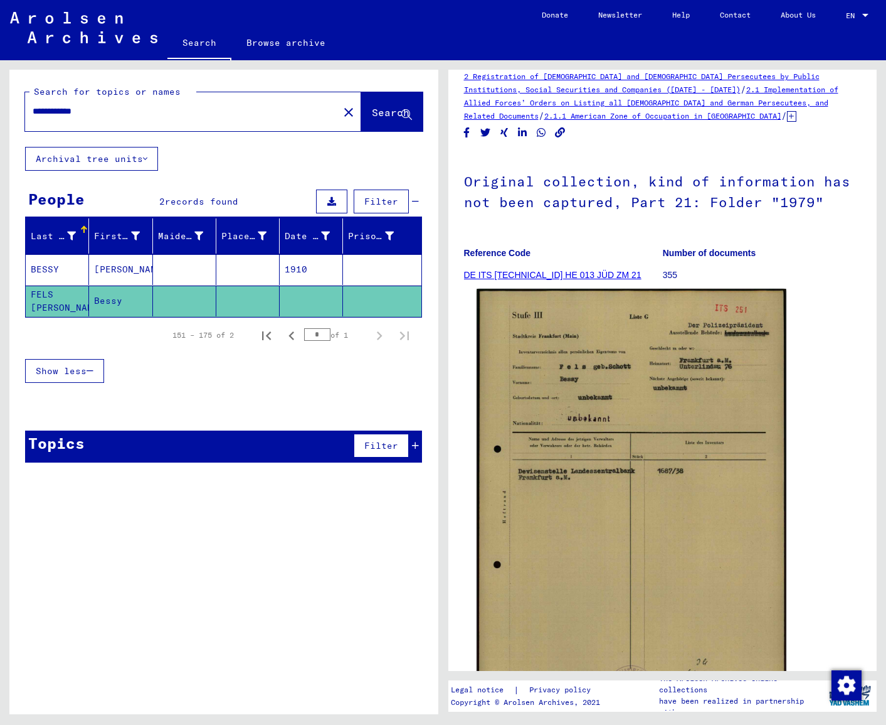
click at [652, 388] on img at bounding box center [631, 505] width 309 height 433
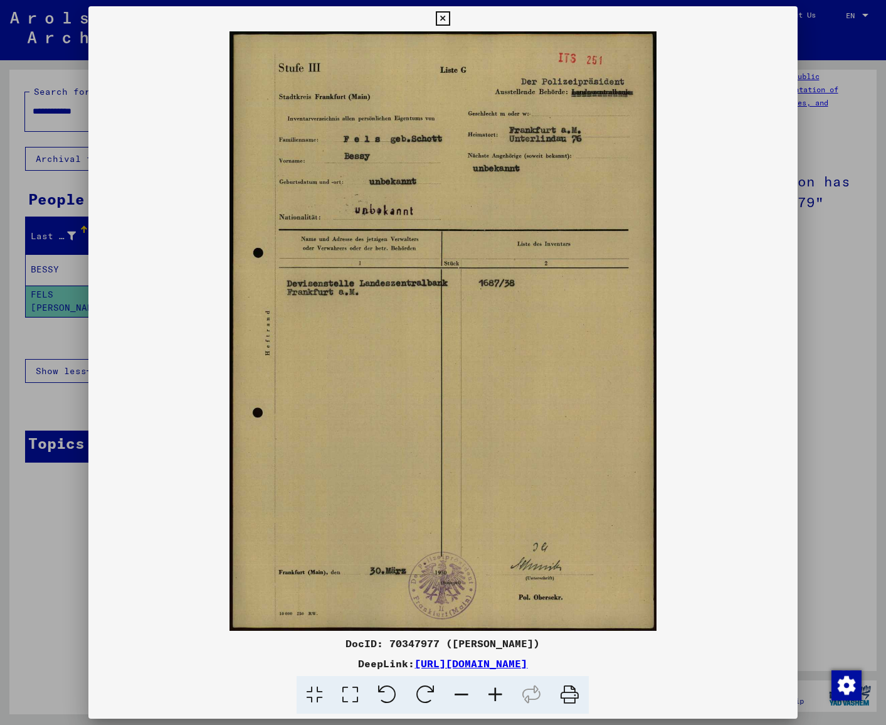
click at [450, 18] on icon at bounding box center [443, 18] width 14 height 15
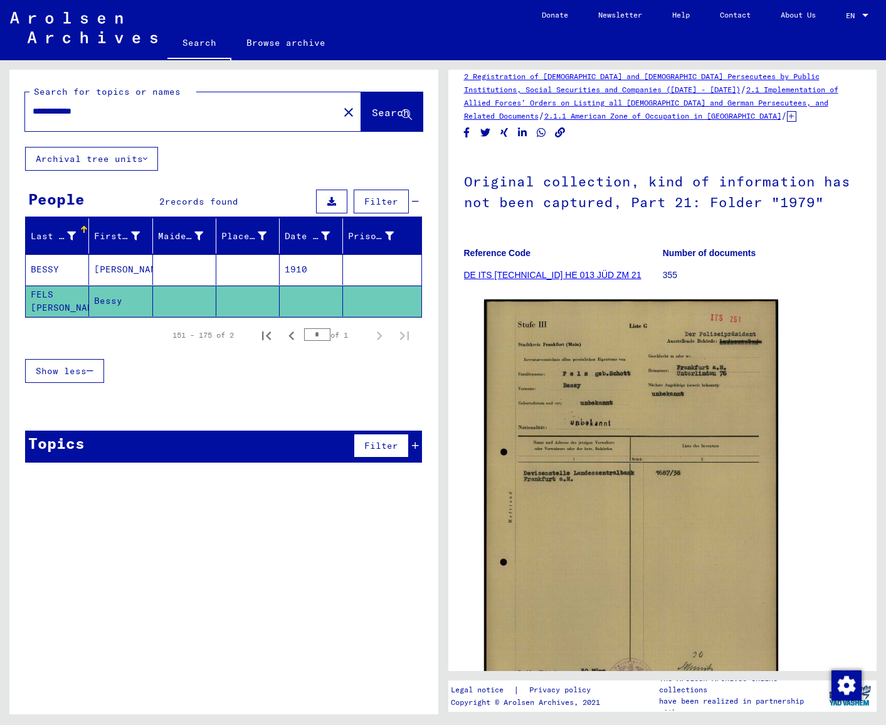
click at [271, 301] on mat-cell at bounding box center [247, 300] width 63 height 31
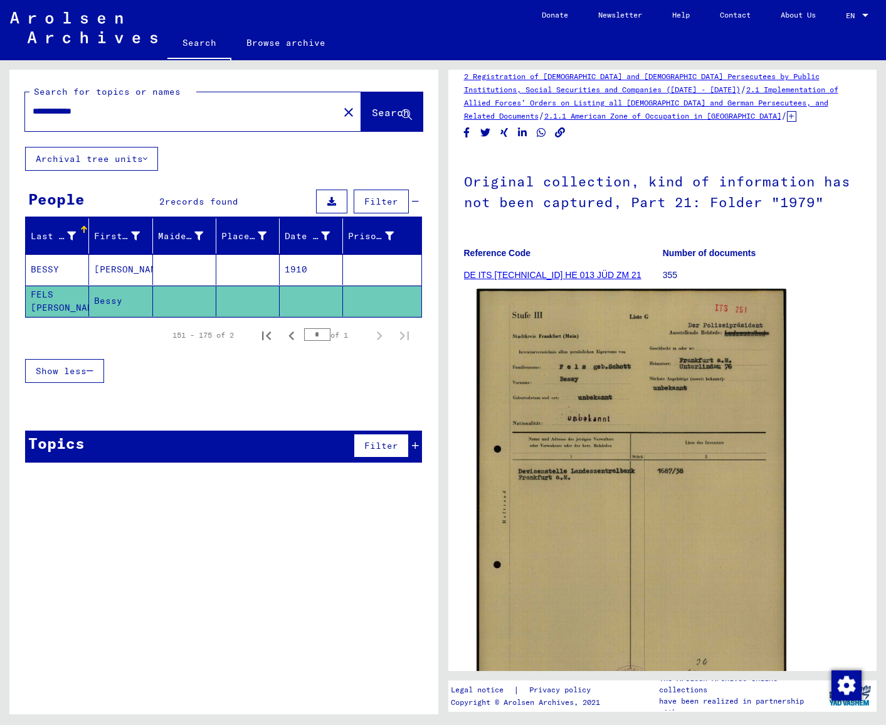
click at [637, 401] on img at bounding box center [631, 505] width 309 height 433
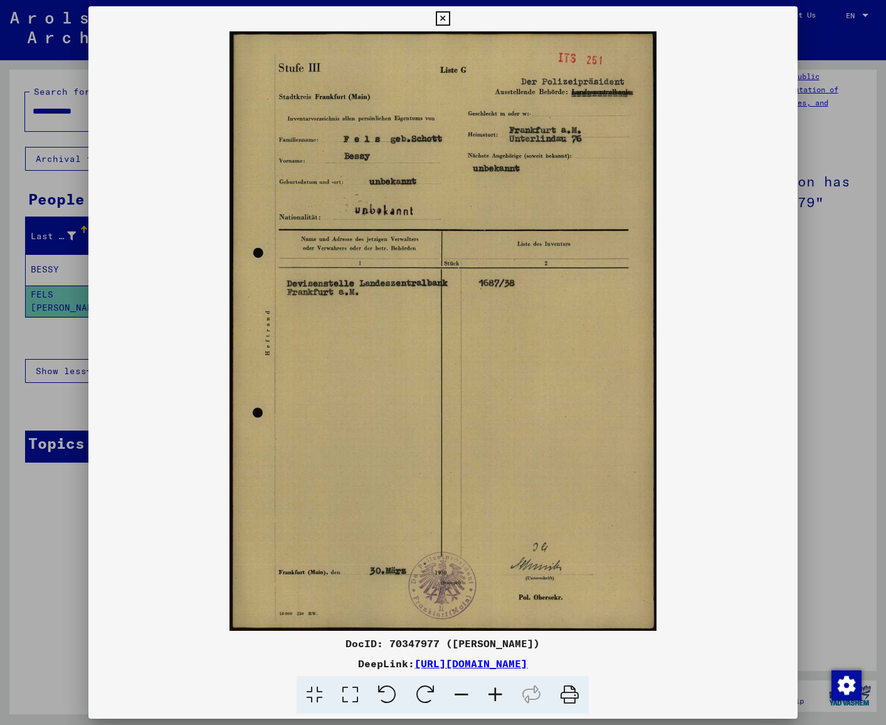
click at [450, 16] on icon at bounding box center [443, 18] width 14 height 15
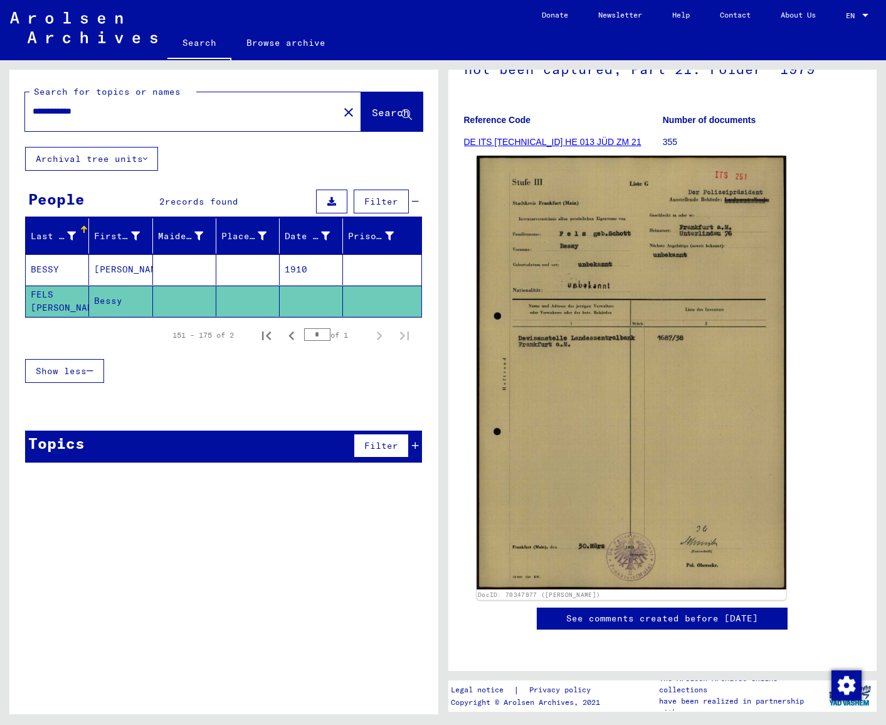
scroll to position [164, 0]
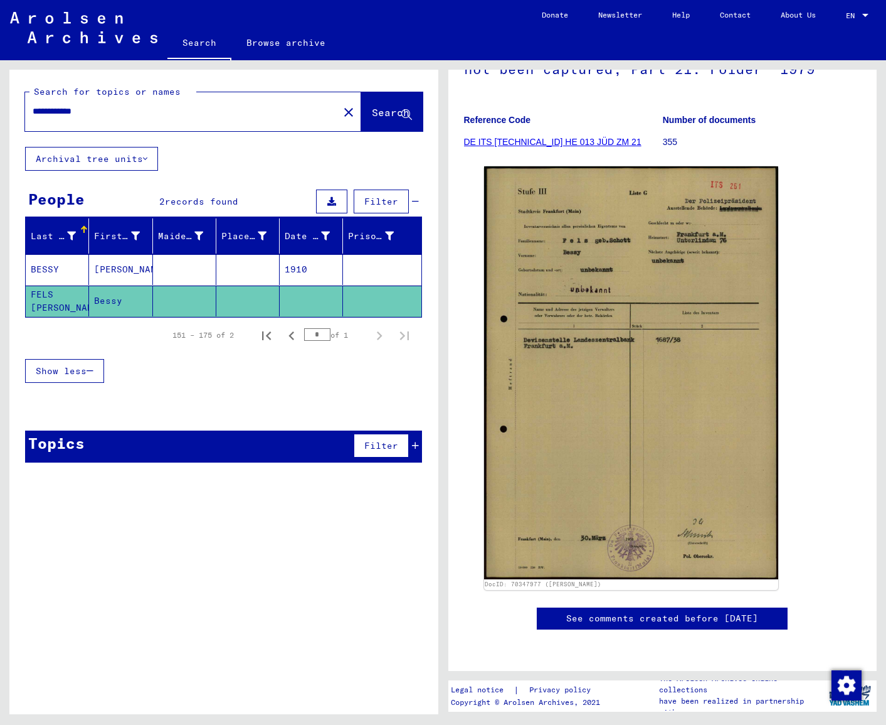
click at [294, 428] on div "**********" at bounding box center [223, 271] width 429 height 403
click at [72, 361] on button "Show less" at bounding box center [64, 371] width 79 height 24
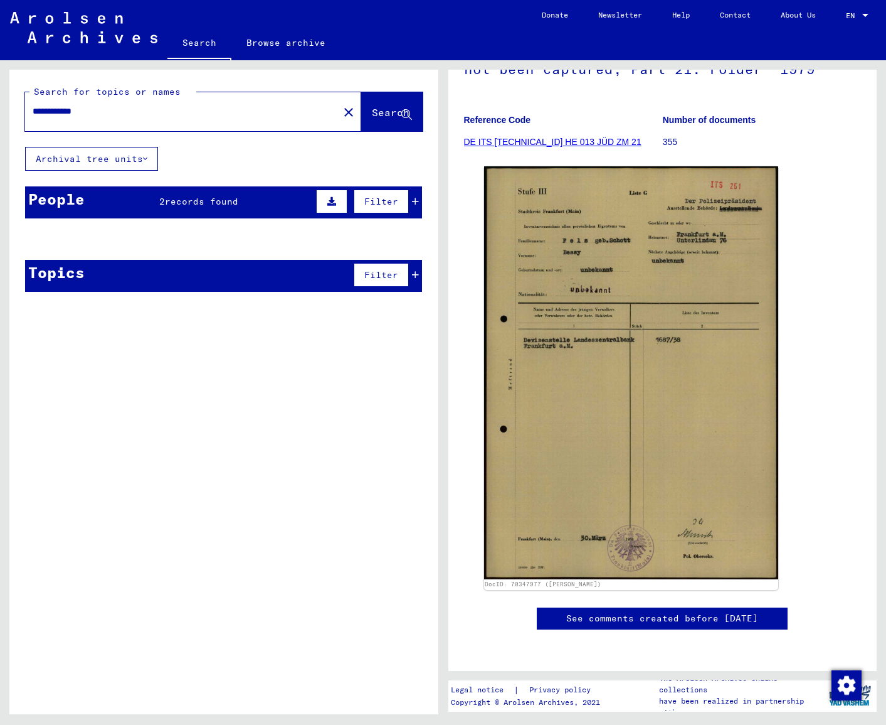
click at [155, 115] on input "**********" at bounding box center [182, 111] width 299 height 13
click at [72, 105] on input "**********" at bounding box center [182, 111] width 299 height 13
drag, startPoint x: 65, startPoint y: 110, endPoint x: 28, endPoint y: 109, distance: 36.4
click at [28, 109] on div "**********" at bounding box center [178, 111] width 306 height 28
click at [385, 111] on span "Search" at bounding box center [391, 112] width 38 height 13
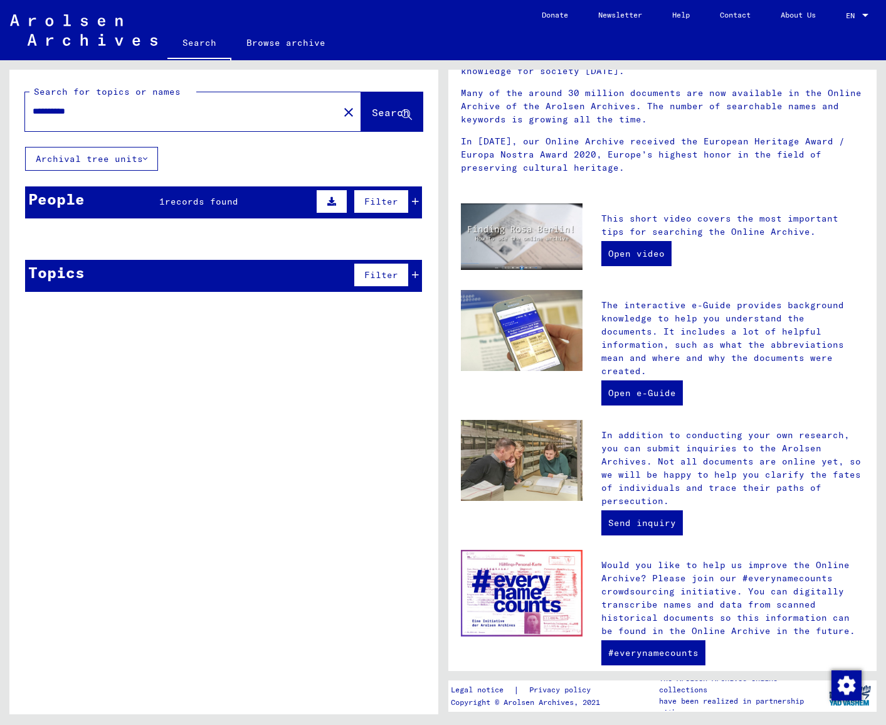
click at [127, 153] on button "Archival tree units" at bounding box center [91, 159] width 133 height 24
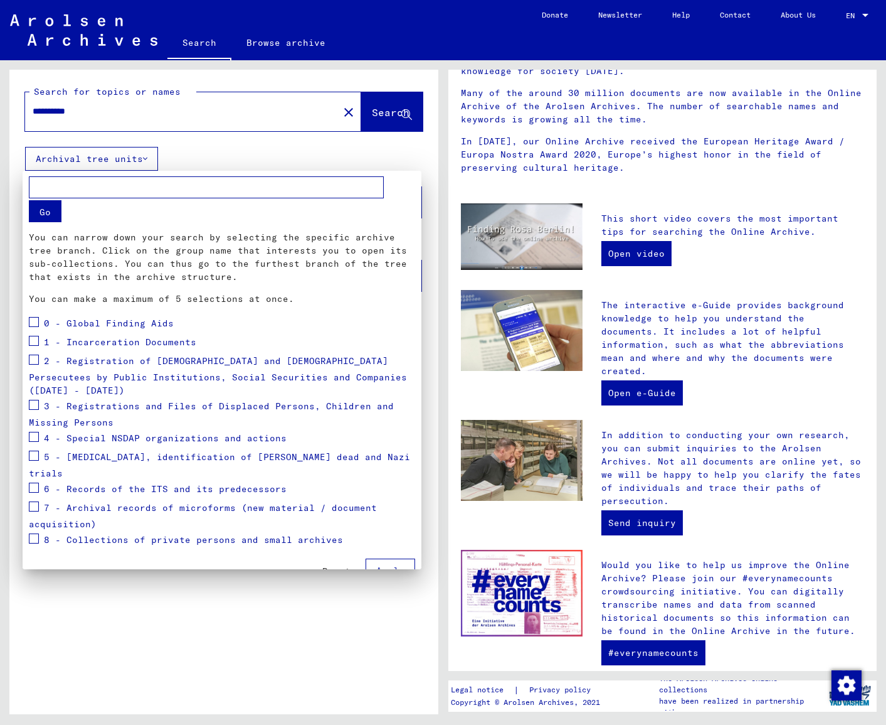
click at [341, 565] on span "Reset" at bounding box center [336, 570] width 28 height 11
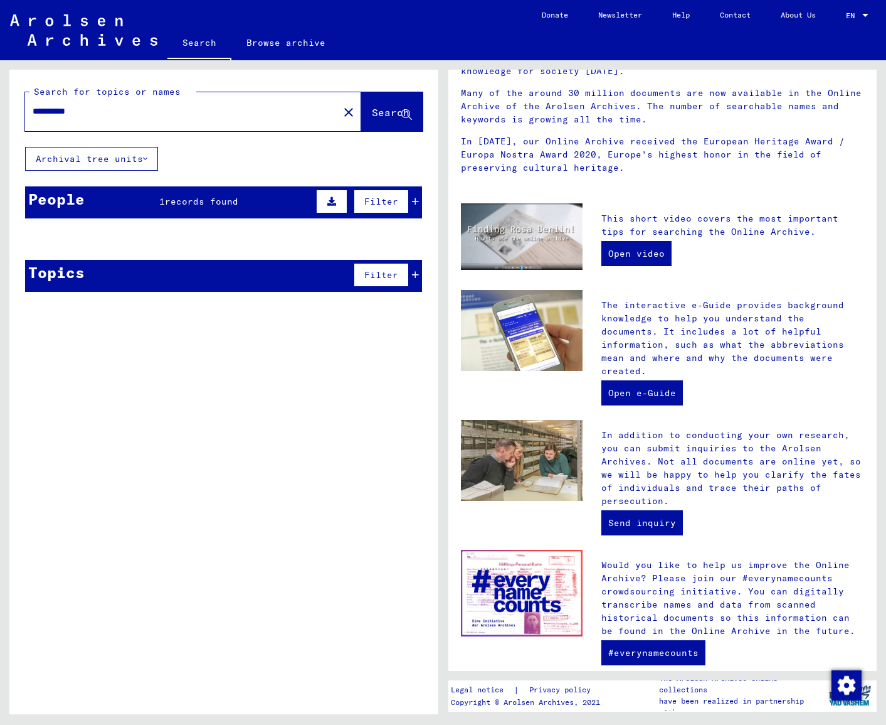
click at [91, 112] on input "**********" at bounding box center [178, 111] width 291 height 13
click at [376, 113] on span "Search" at bounding box center [391, 112] width 38 height 13
click at [100, 111] on input "**********" at bounding box center [178, 111] width 291 height 13
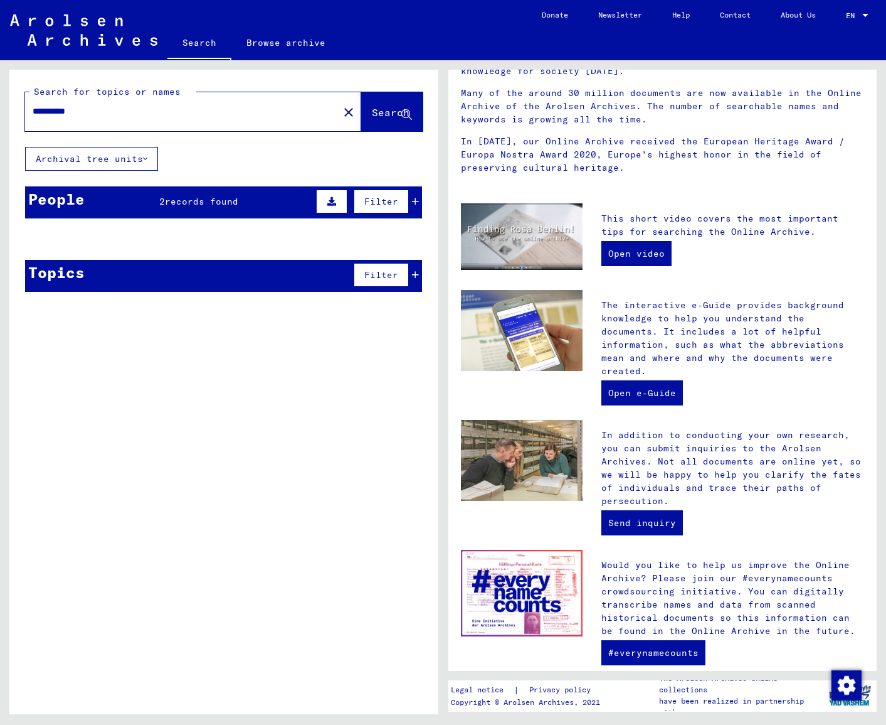
type input "**********"
click at [388, 118] on span "Search" at bounding box center [391, 112] width 38 height 13
click at [380, 120] on span "Search" at bounding box center [392, 113] width 40 height 13
